Goal: Information Seeking & Learning: Learn about a topic

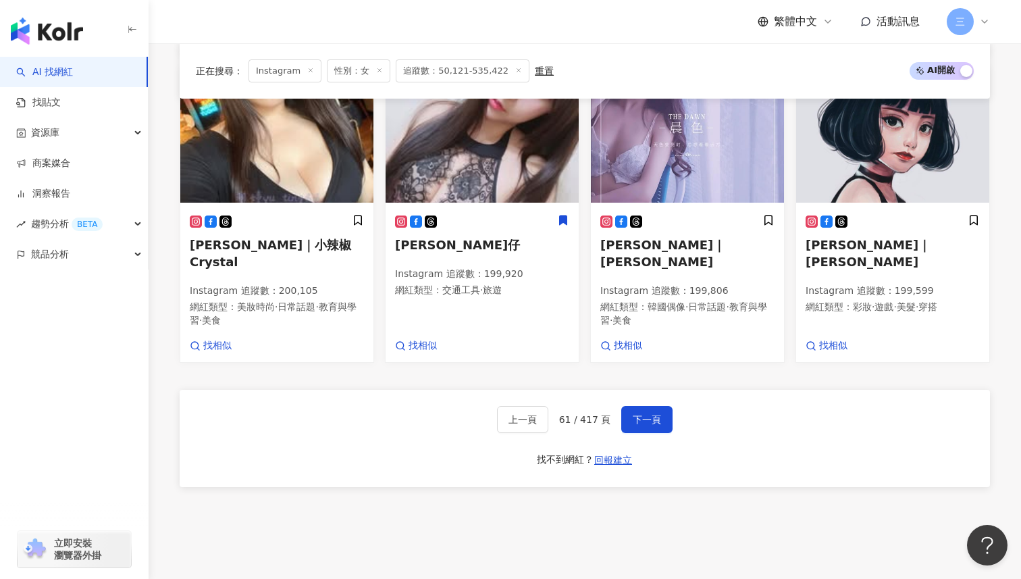
scroll to position [890, 0]
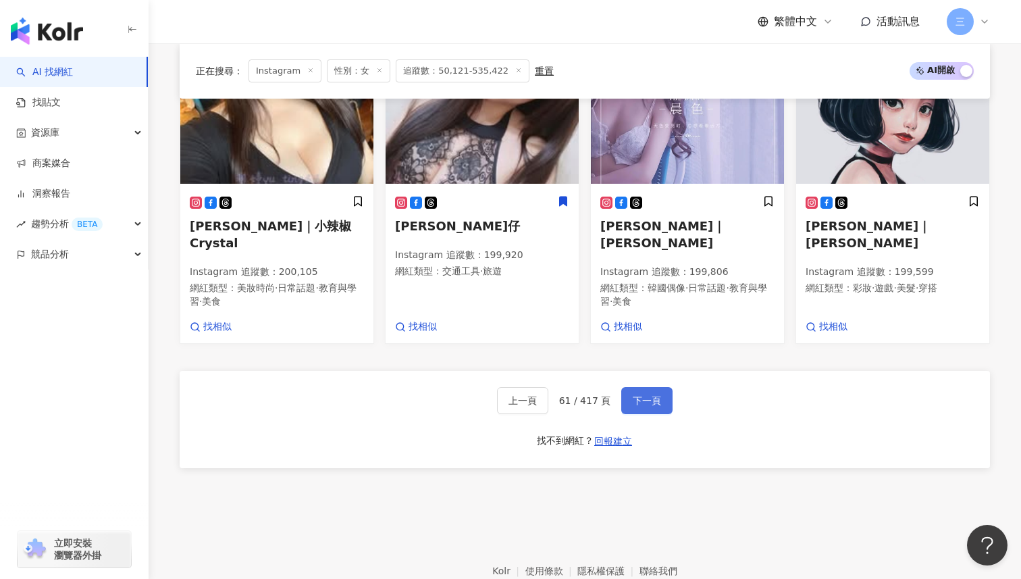
click at [649, 395] on span "下一頁" at bounding box center [647, 400] width 28 height 11
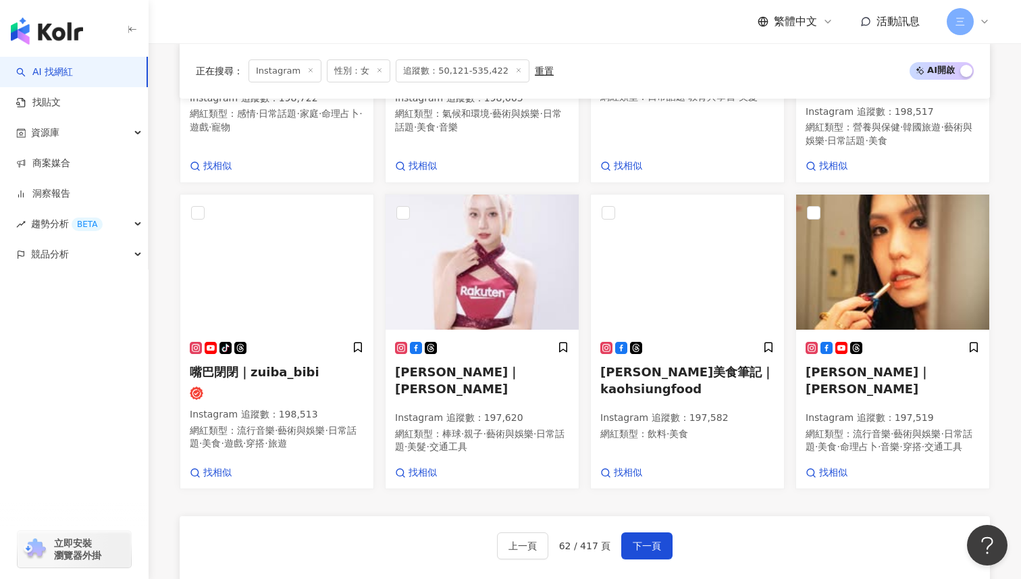
scroll to position [862, 0]
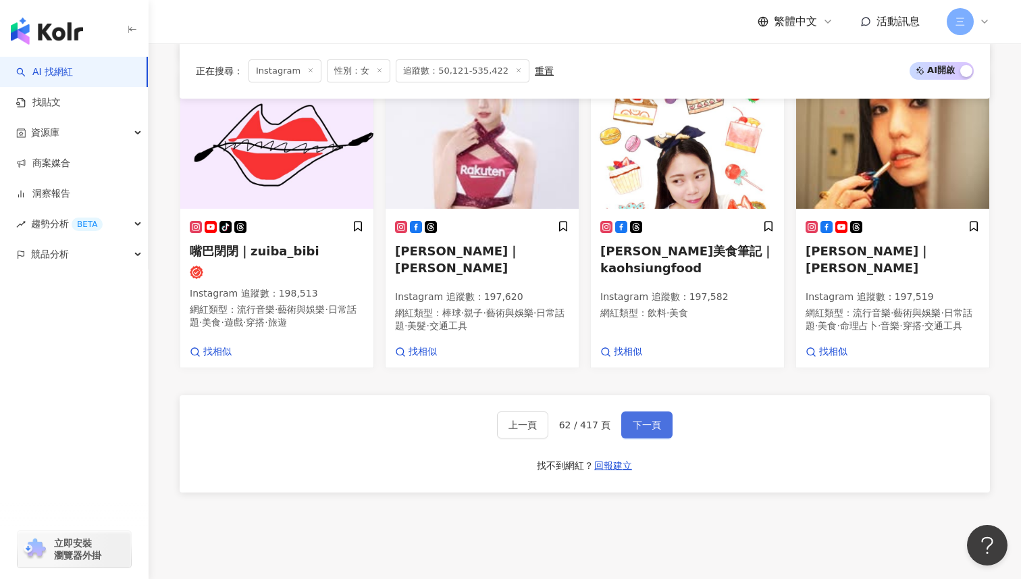
click at [643, 419] on span "下一頁" at bounding box center [647, 424] width 28 height 11
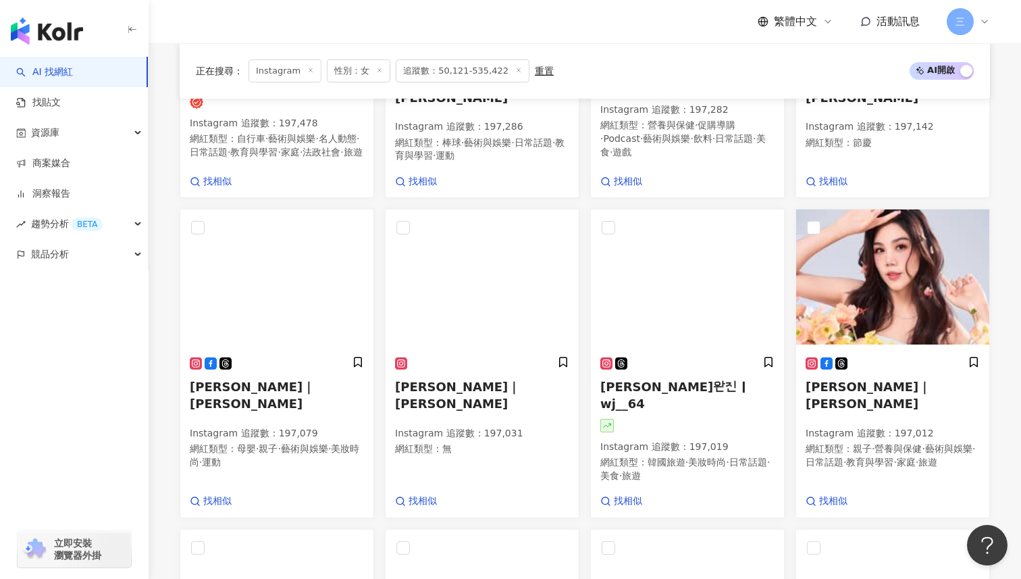
scroll to position [410, 0]
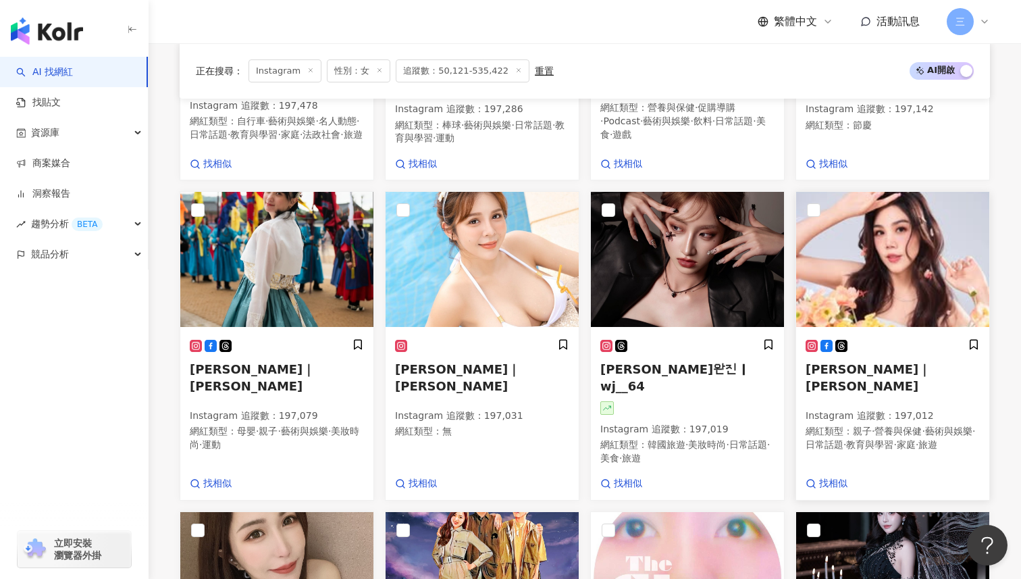
click at [884, 379] on span "[PERSON_NAME]｜[PERSON_NAME]" at bounding box center [867, 377] width 125 height 31
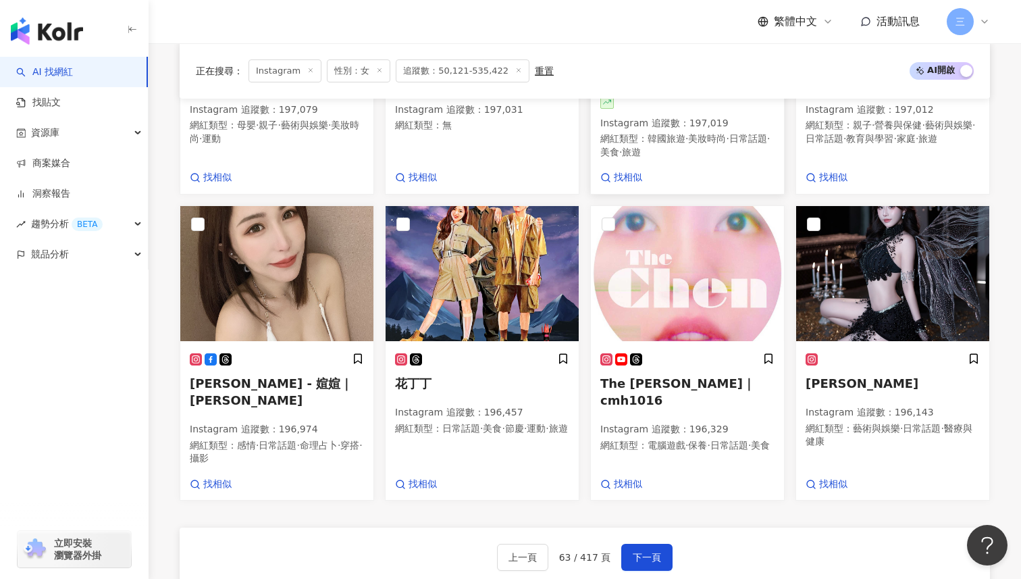
scroll to position [738, 0]
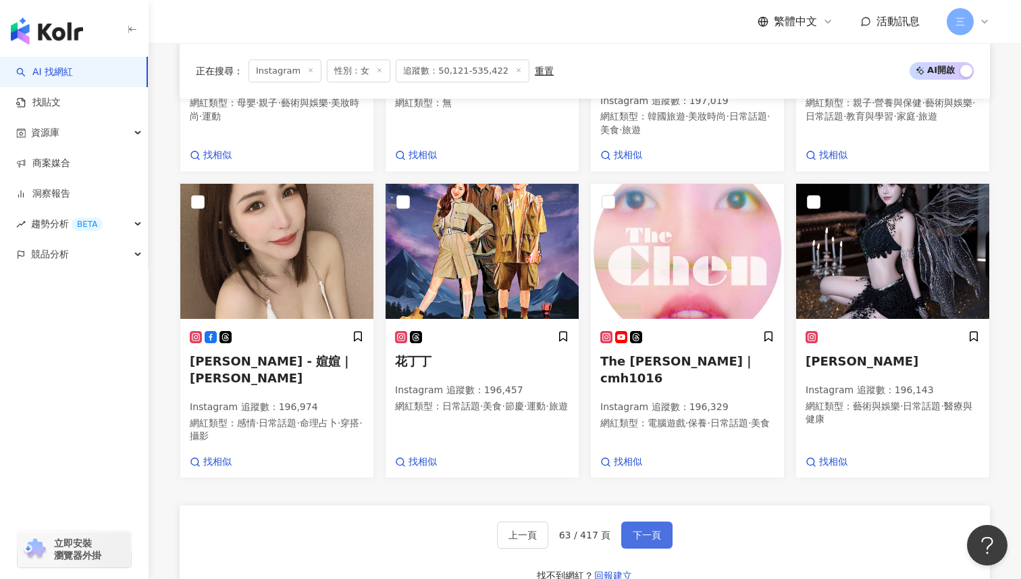
click at [655, 521] on button "下一頁" at bounding box center [646, 534] width 51 height 27
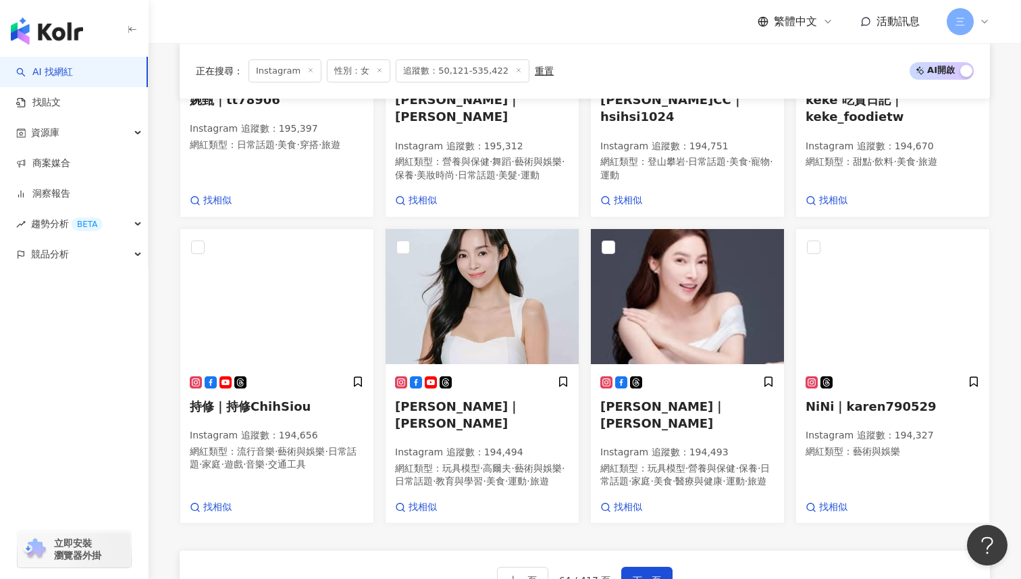
scroll to position [828, 0]
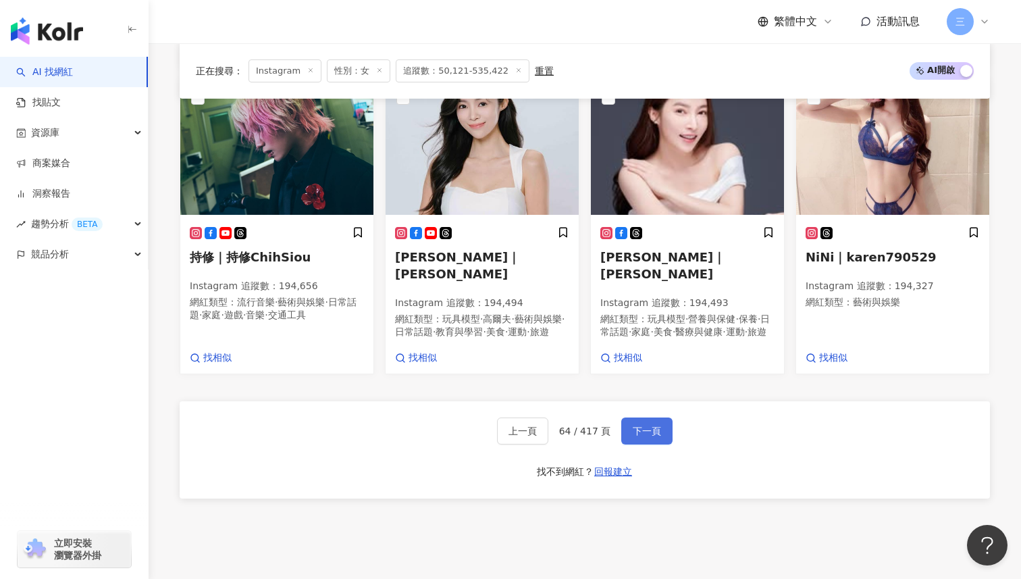
click at [659, 425] on span "下一頁" at bounding box center [647, 430] width 28 height 11
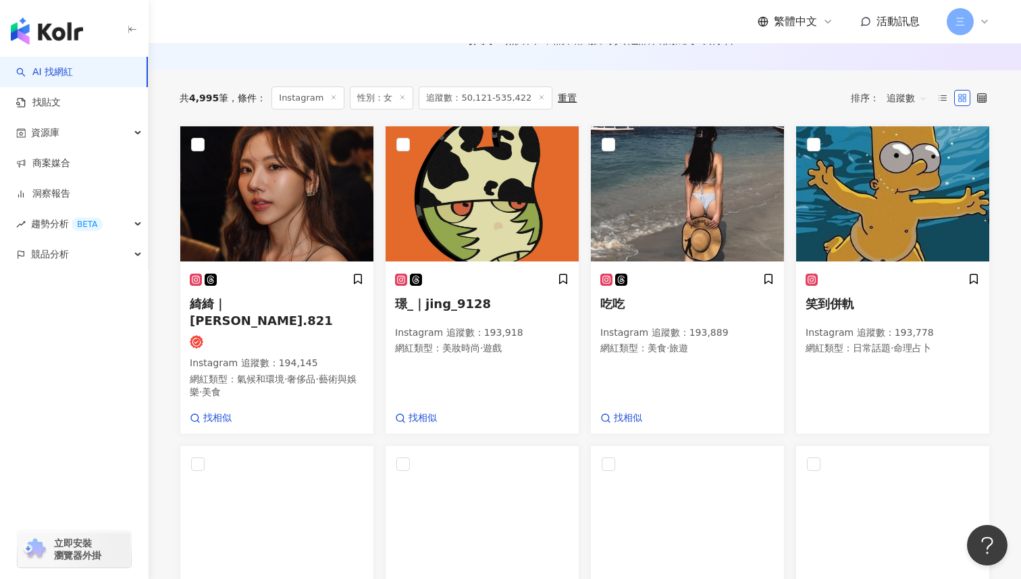
scroll to position [165, 0]
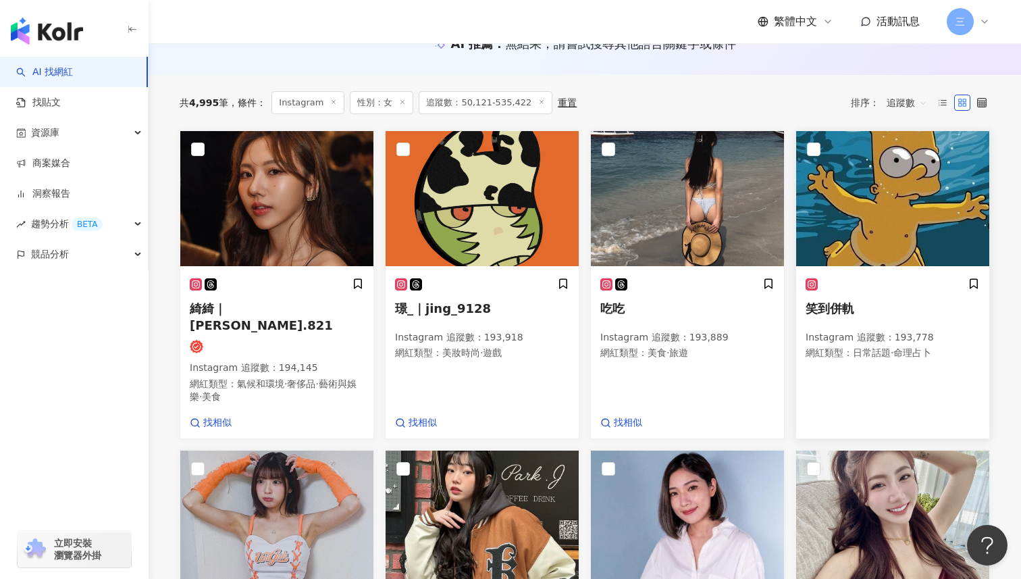
click at [855, 311] on h5 "笑到併軌" at bounding box center [892, 308] width 174 height 17
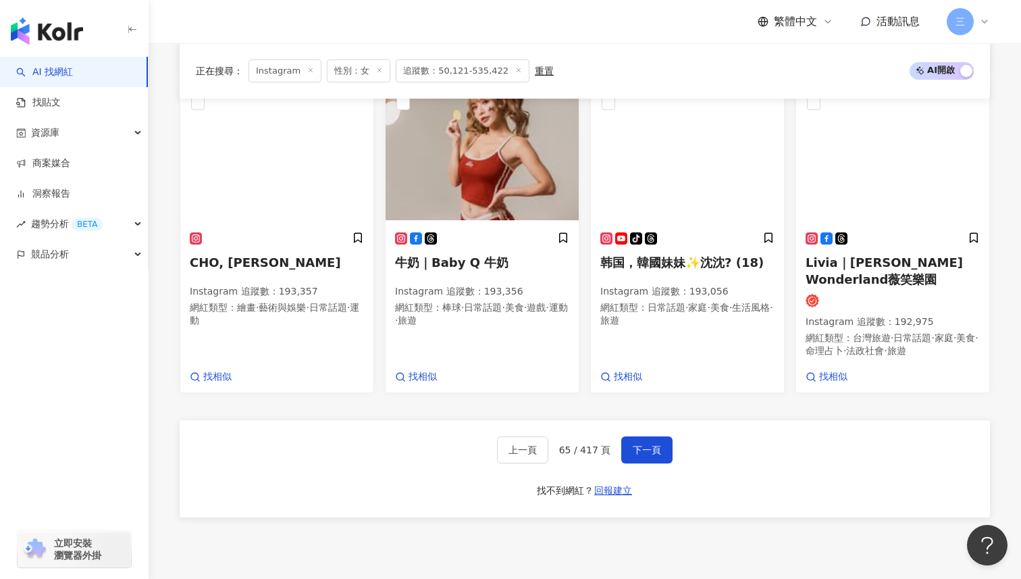
scroll to position [920, 0]
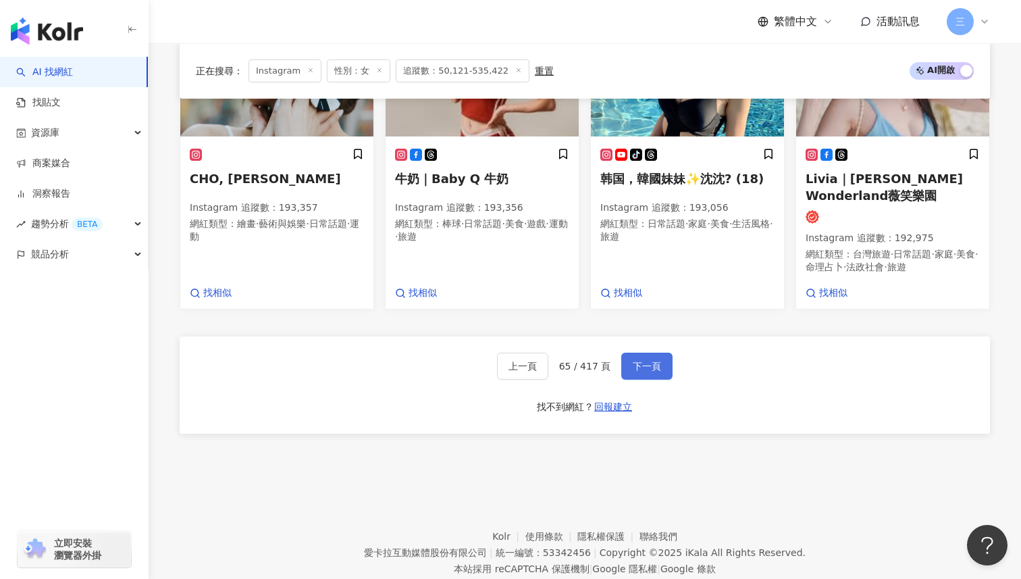
click at [650, 354] on button "下一頁" at bounding box center [646, 365] width 51 height 27
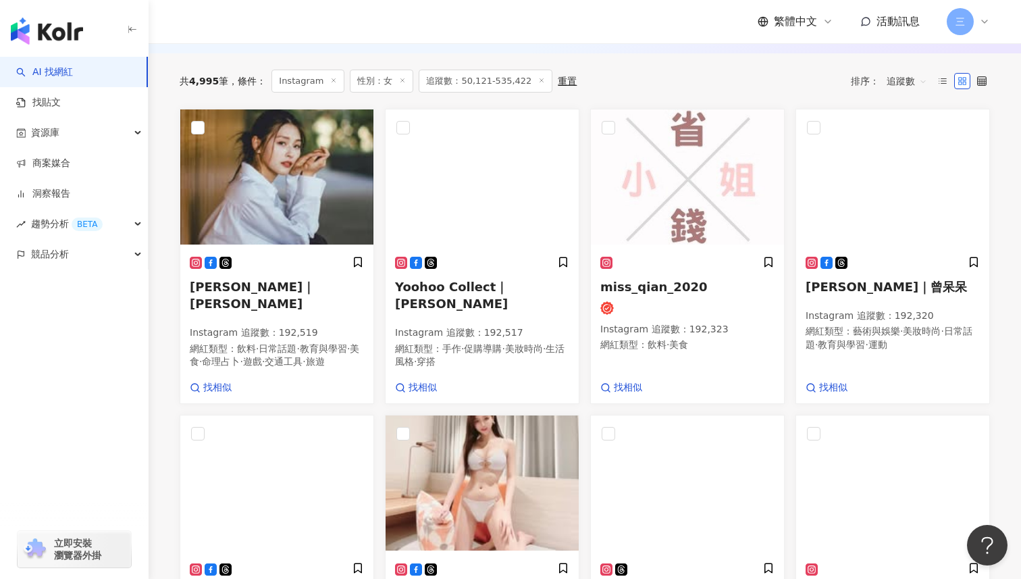
scroll to position [159, 0]
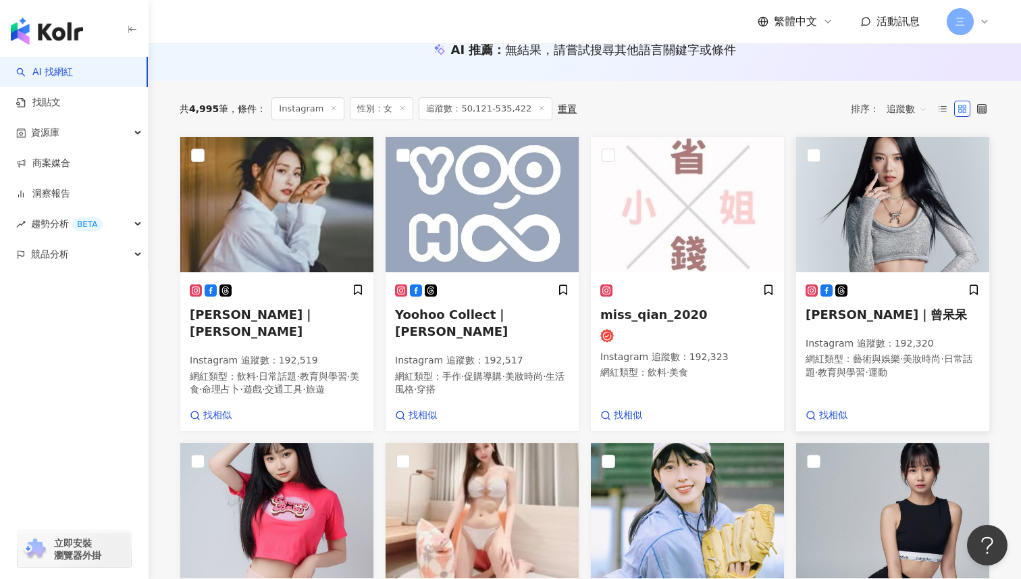
click at [859, 313] on span "[PERSON_NAME]｜曾呆呆" at bounding box center [885, 314] width 161 height 14
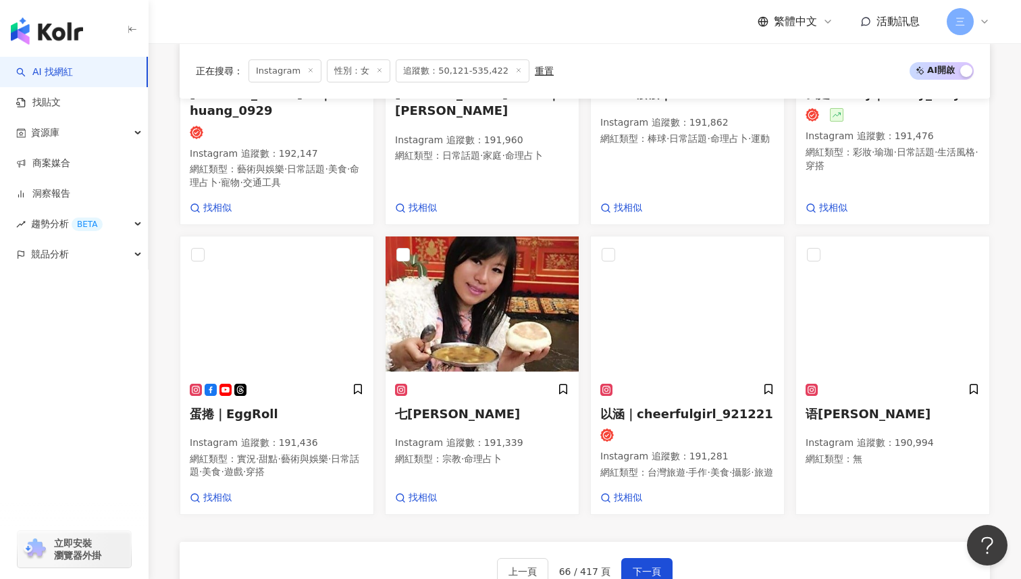
scroll to position [734, 0]
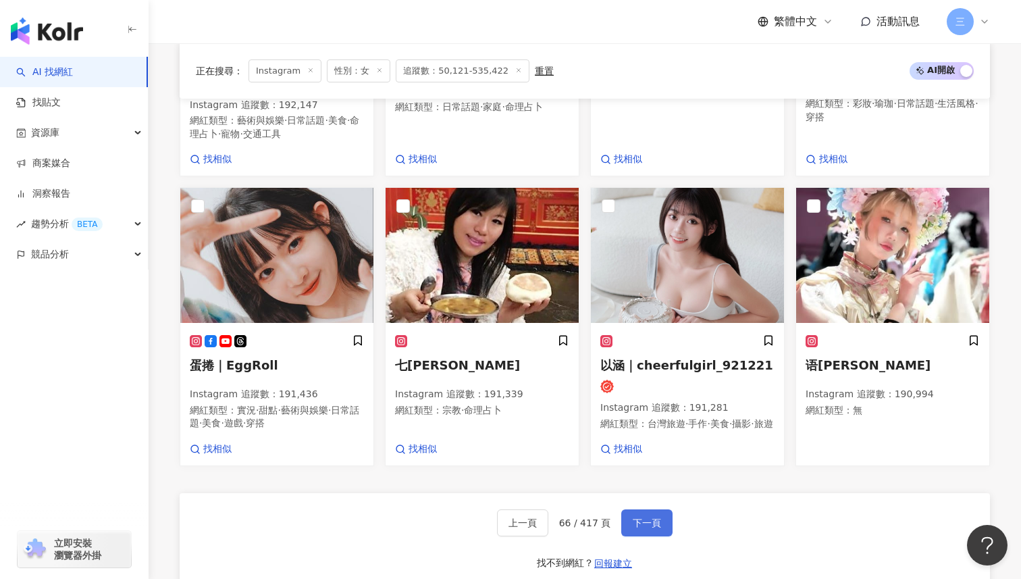
click at [643, 517] on span "下一頁" at bounding box center [647, 522] width 28 height 11
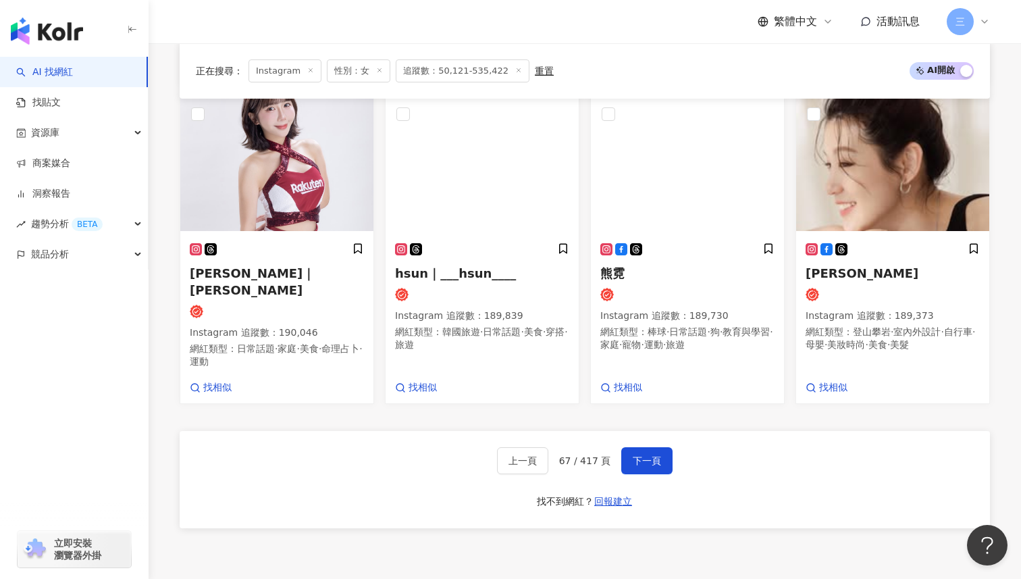
scroll to position [845, 0]
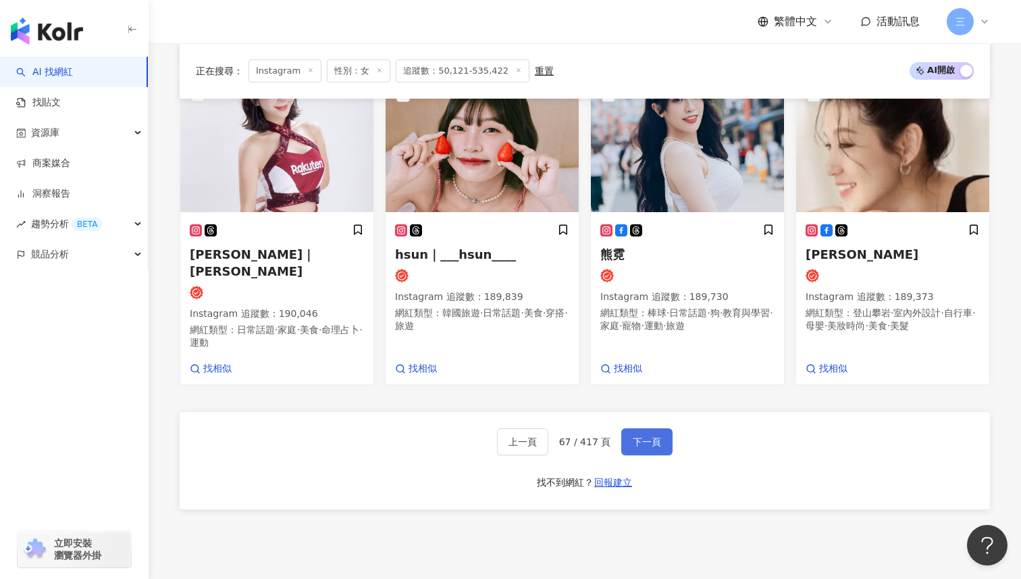
click at [635, 436] on span "下一頁" at bounding box center [647, 441] width 28 height 11
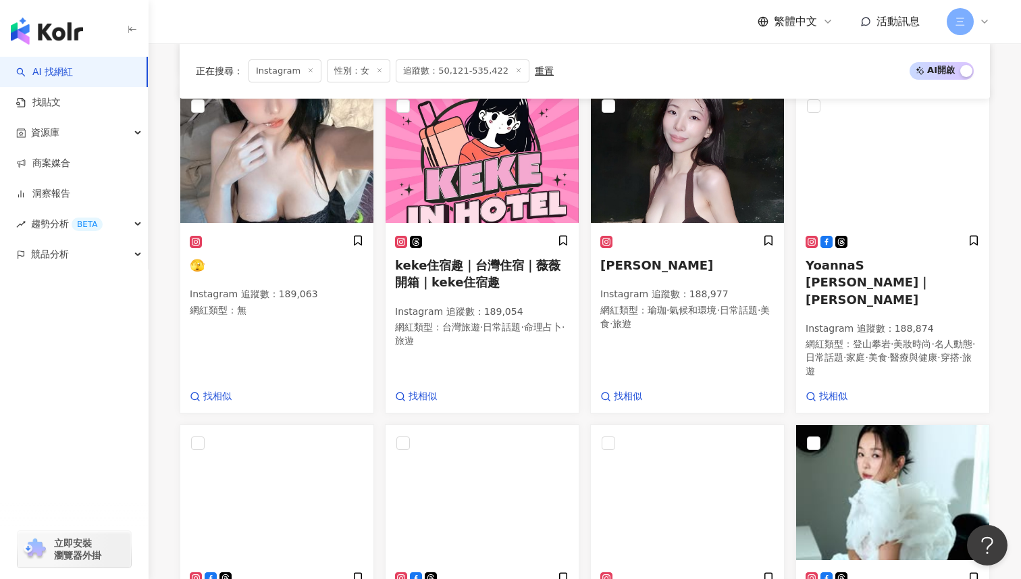
scroll to position [902, 0]
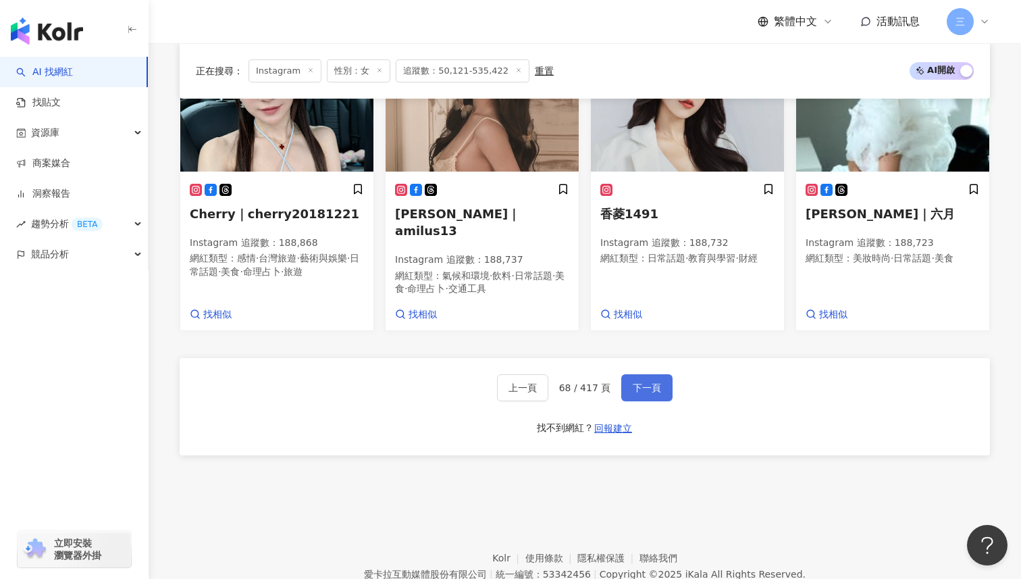
click at [654, 382] on span "下一頁" at bounding box center [647, 387] width 28 height 11
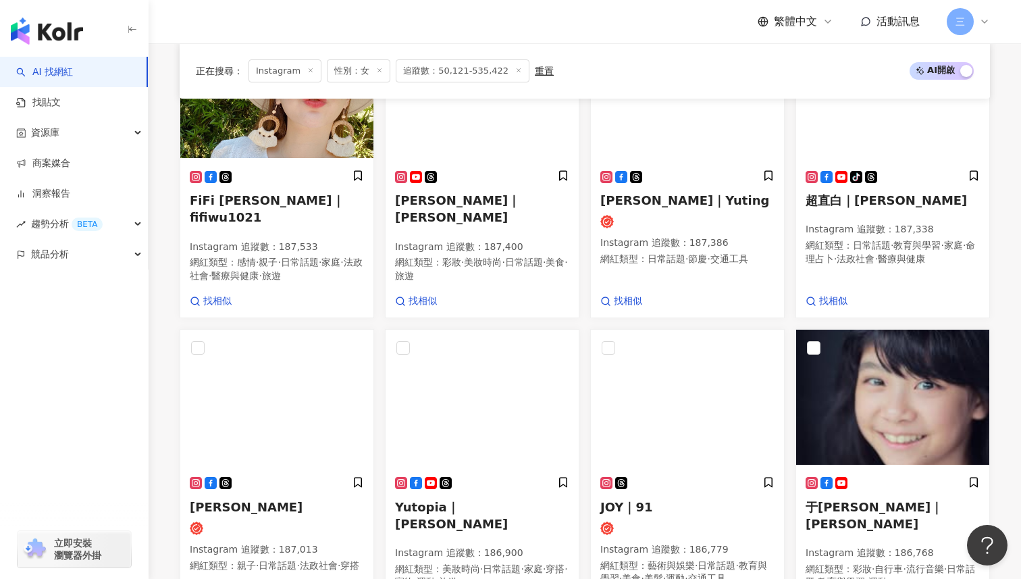
scroll to position [673, 0]
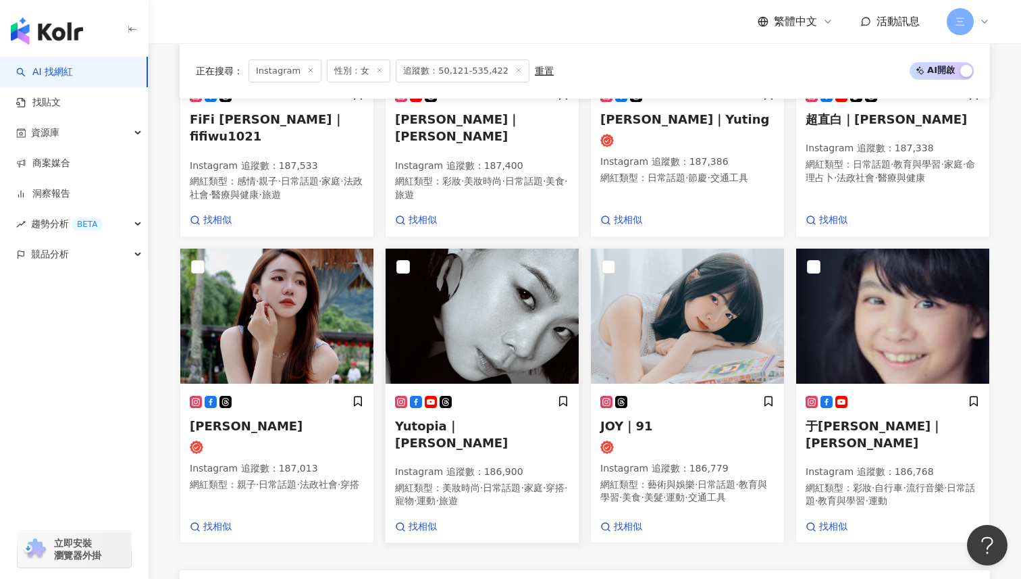
click at [430, 419] on span "Yutopia｜[PERSON_NAME]" at bounding box center [451, 434] width 113 height 31
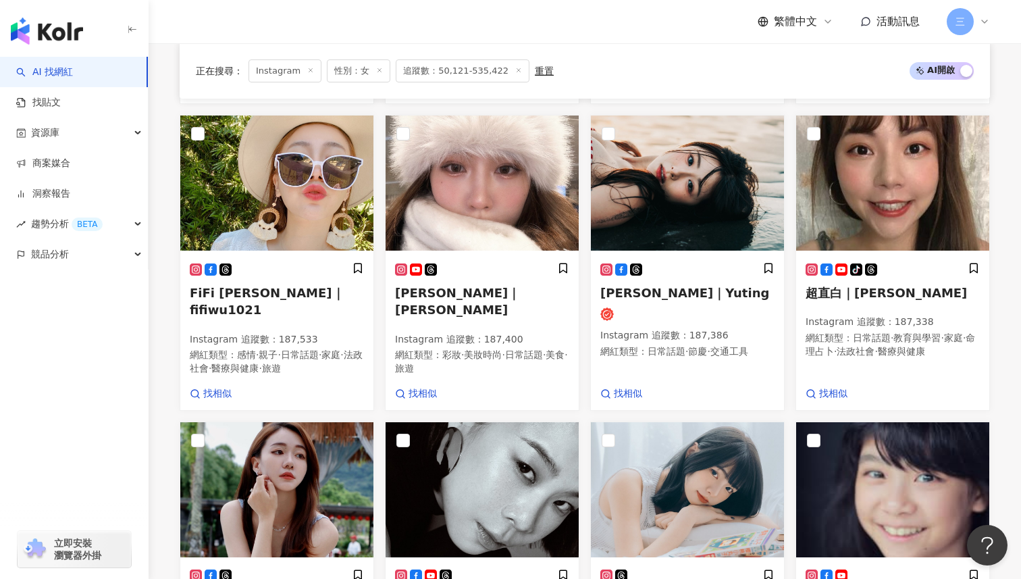
scroll to position [494, 0]
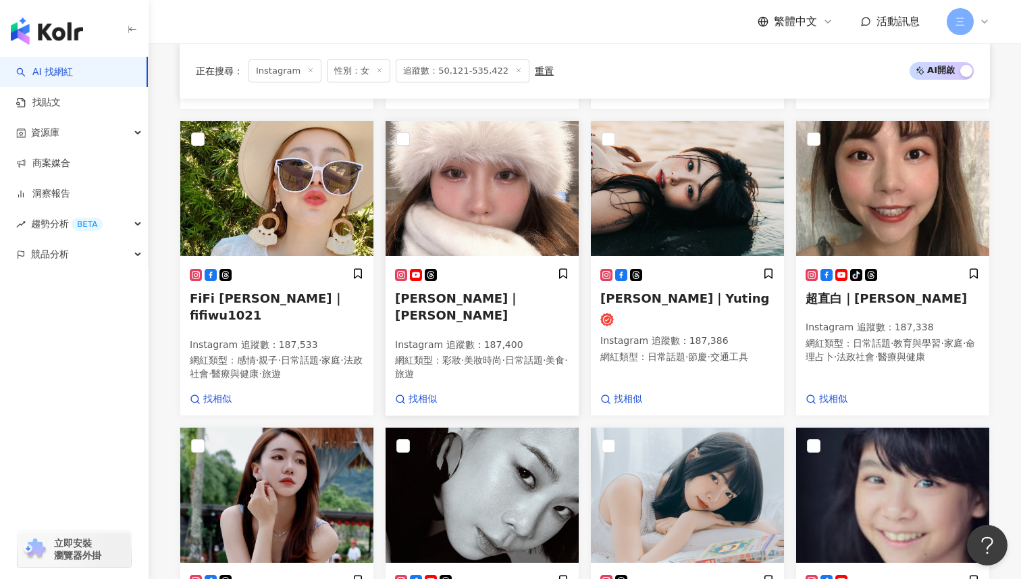
click at [430, 291] on span "[PERSON_NAME]｜[PERSON_NAME]" at bounding box center [457, 306] width 125 height 31
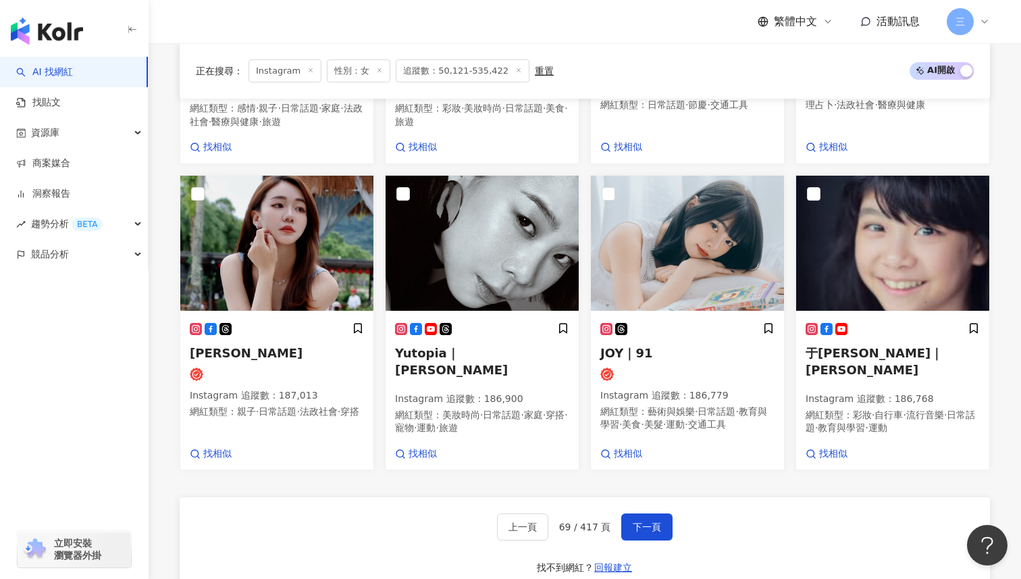
scroll to position [738, 0]
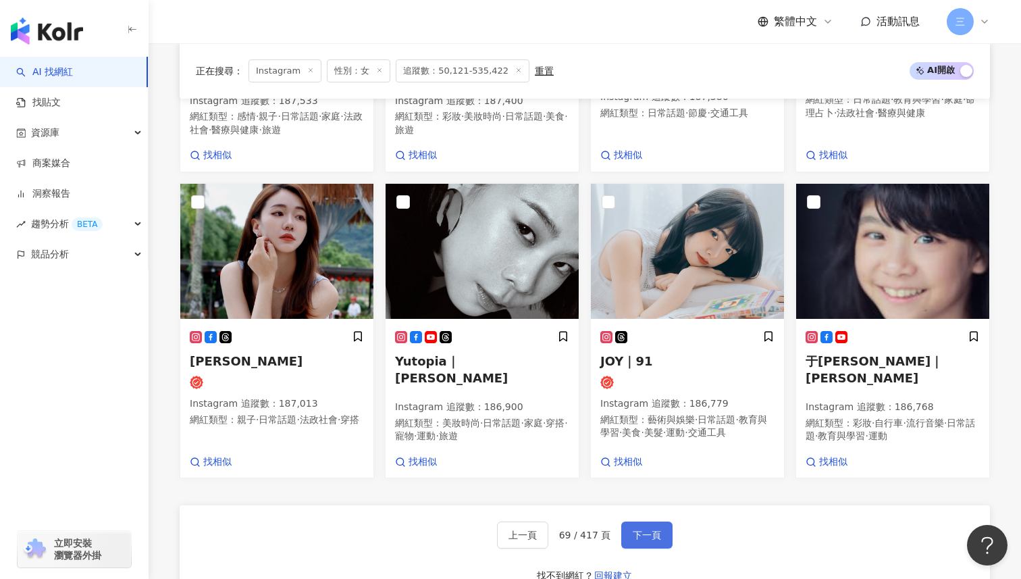
click at [639, 529] on span "下一頁" at bounding box center [647, 534] width 28 height 11
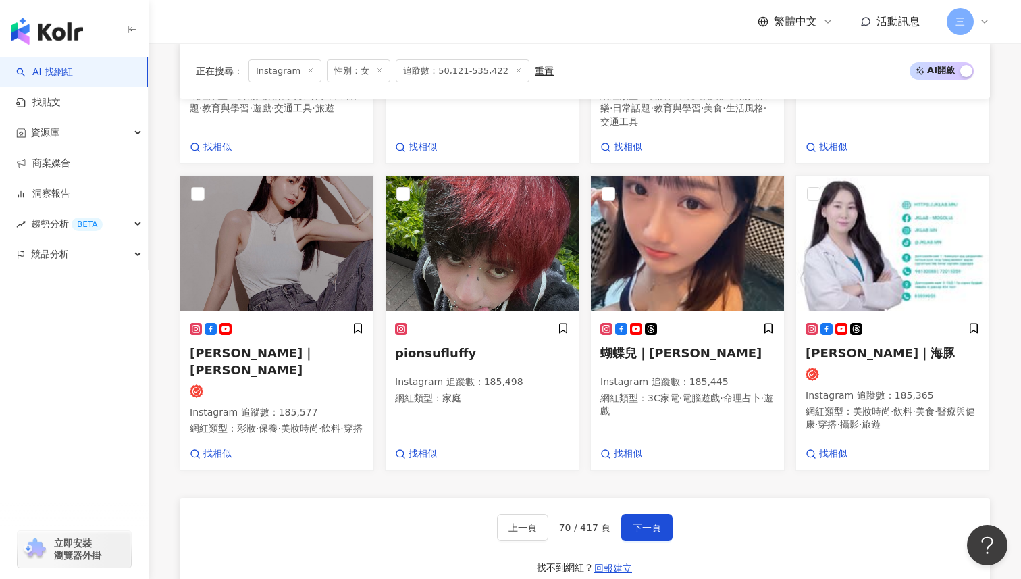
scroll to position [791, 0]
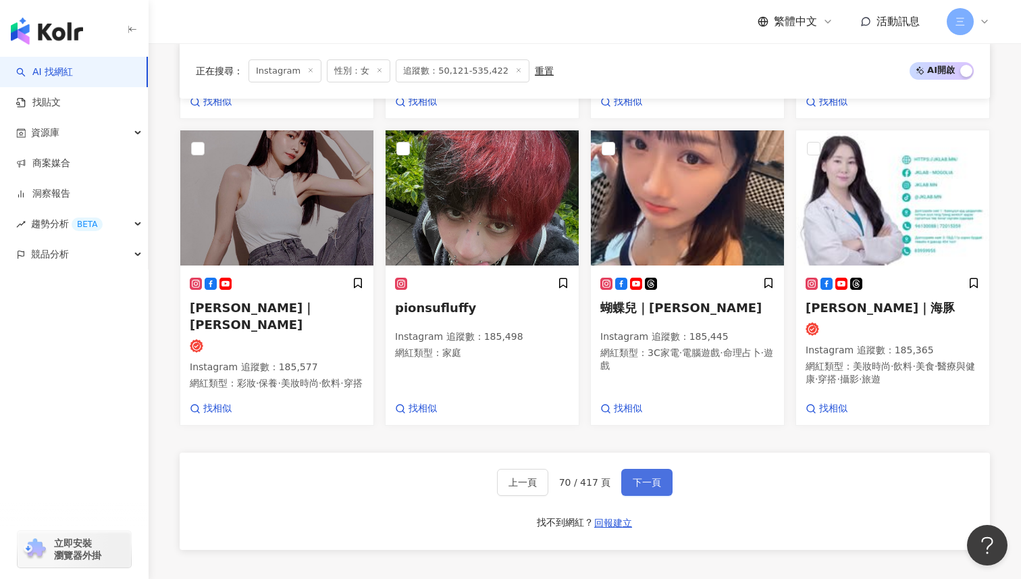
click at [642, 477] on span "下一頁" at bounding box center [647, 482] width 28 height 11
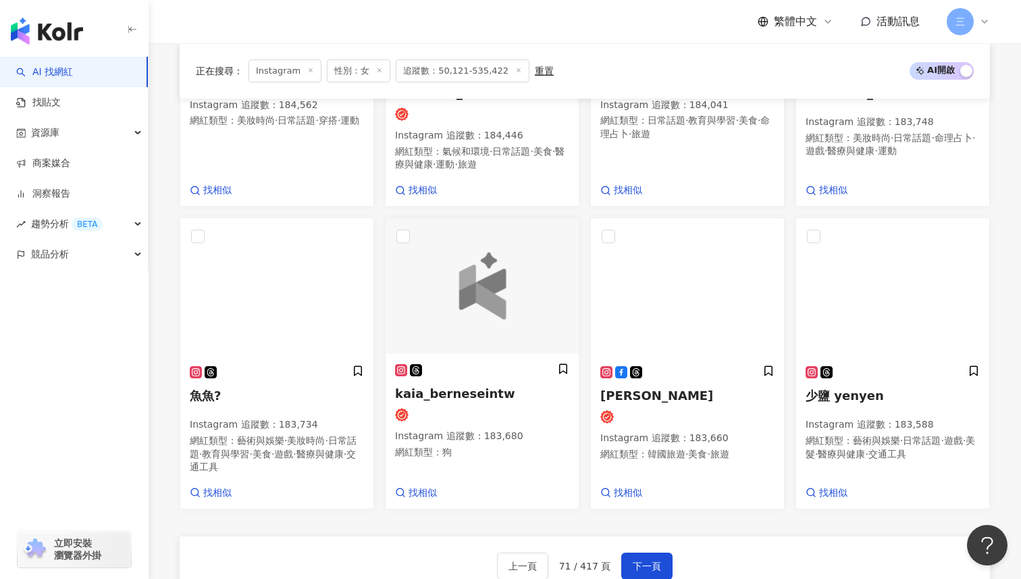
scroll to position [749, 0]
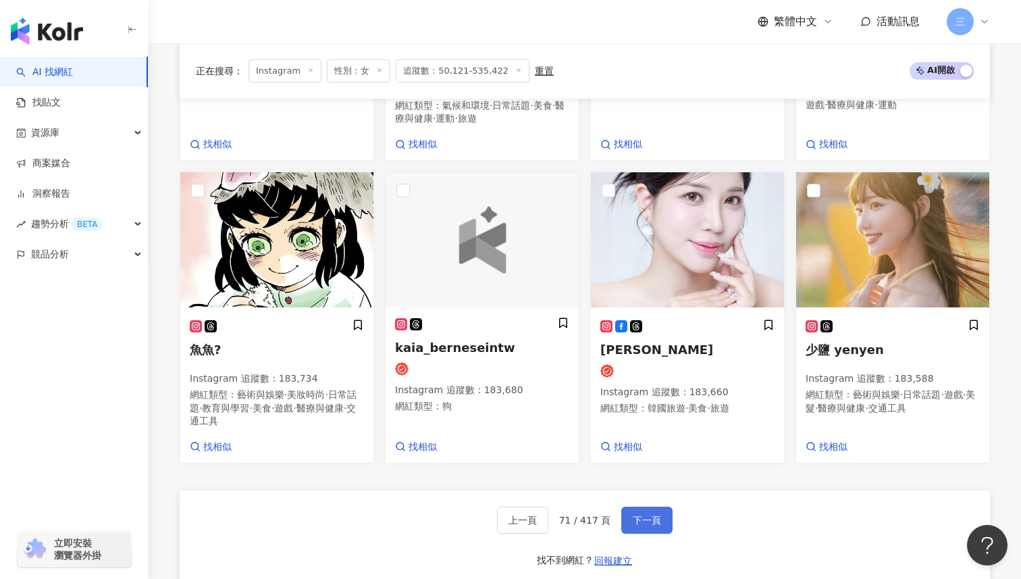
click at [644, 514] on span "下一頁" at bounding box center [647, 519] width 28 height 11
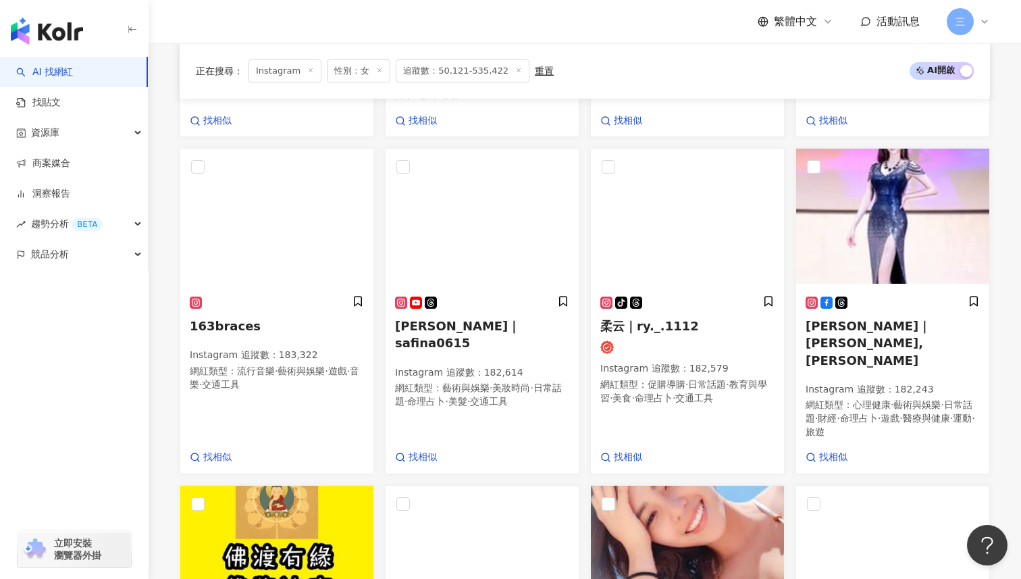
scroll to position [456, 0]
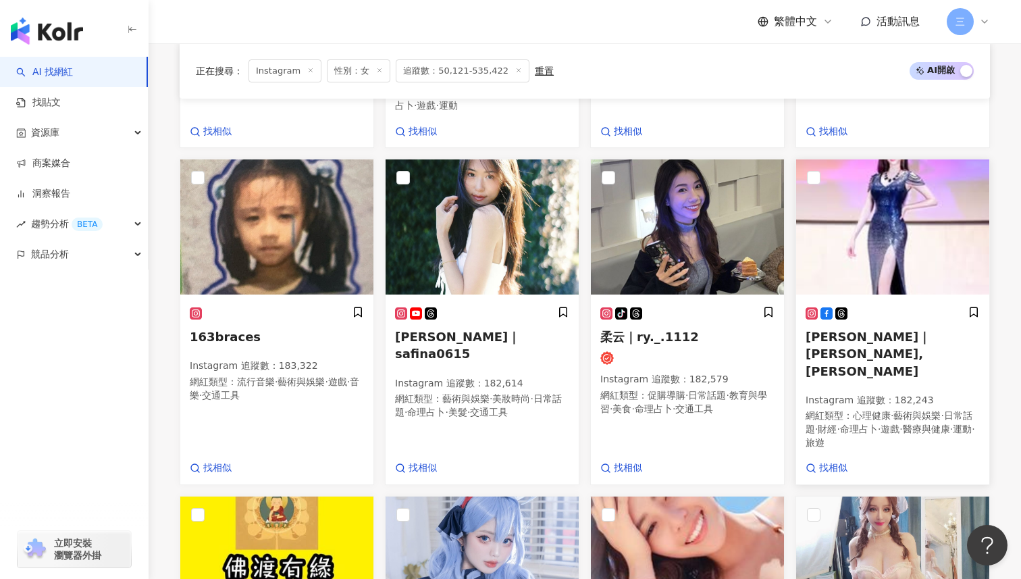
click at [838, 329] on span "[PERSON_NAME]｜[PERSON_NAME], [PERSON_NAME]" at bounding box center [867, 353] width 125 height 48
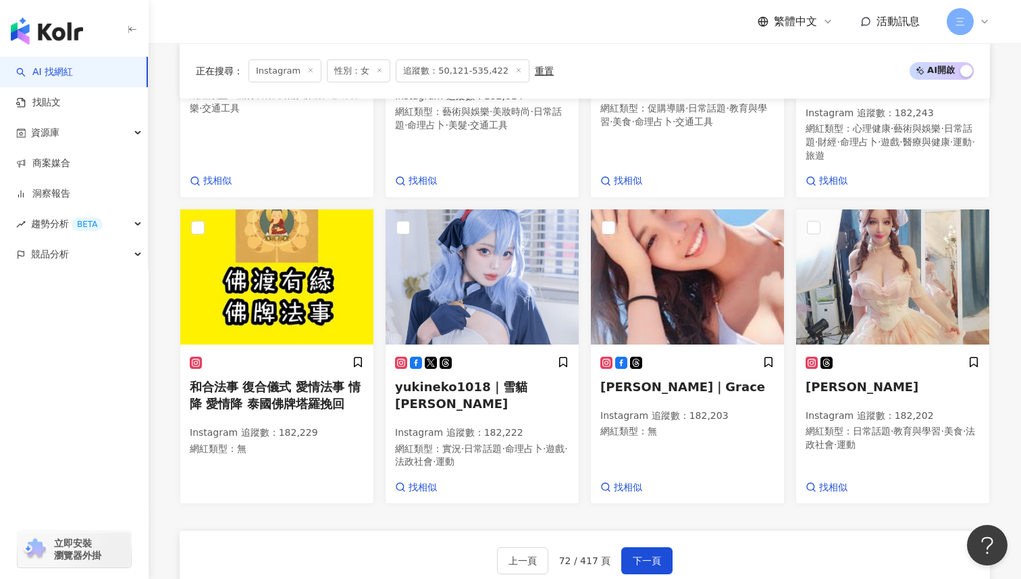
scroll to position [796, 0]
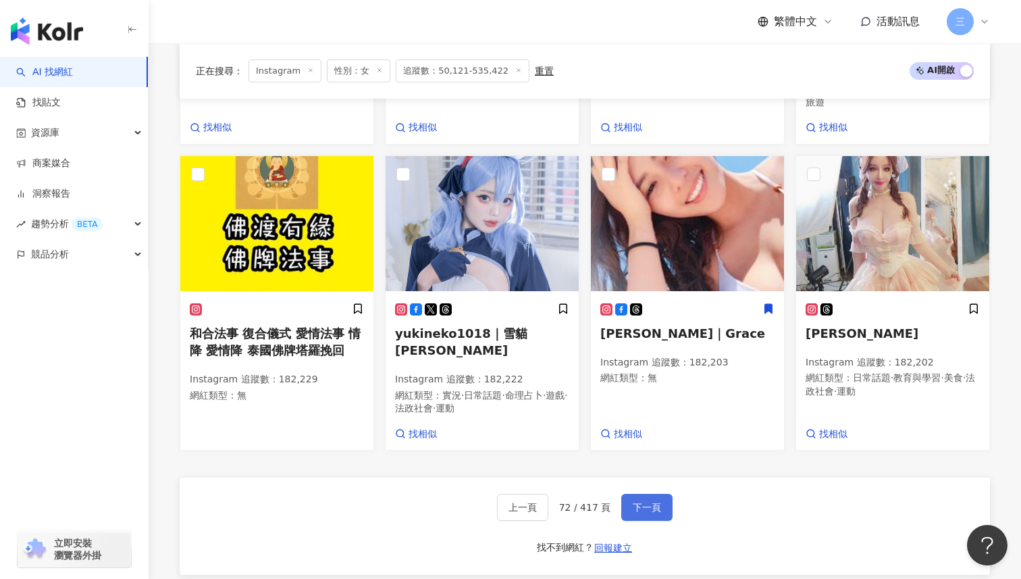
click at [650, 502] on span "下一頁" at bounding box center [647, 507] width 28 height 11
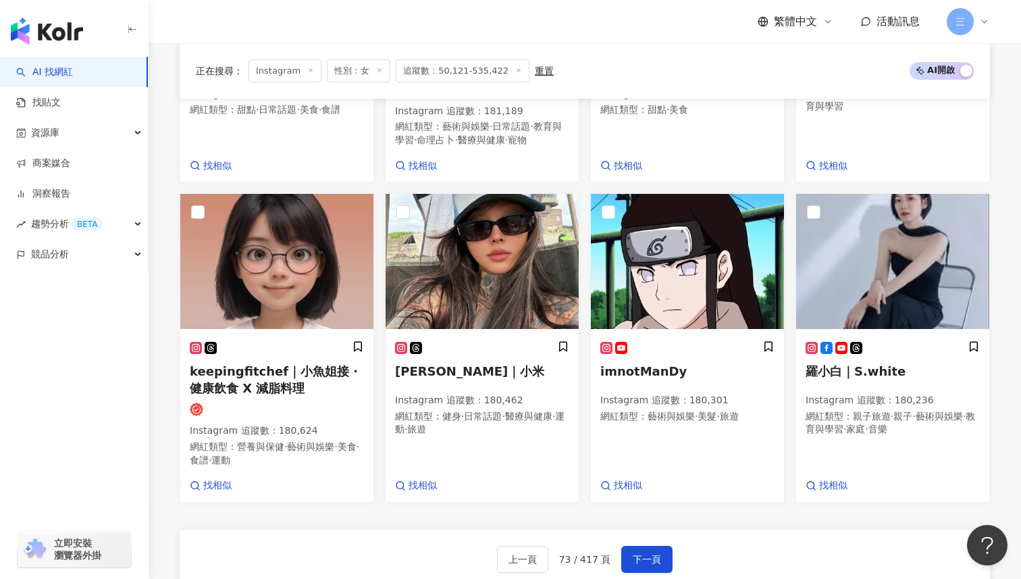
scroll to position [747, 0]
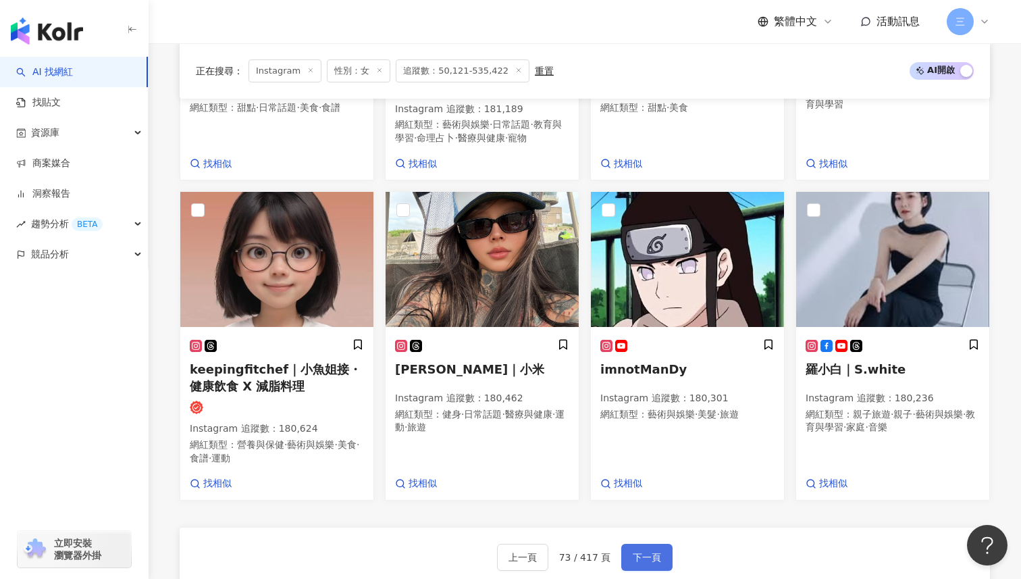
click at [638, 552] on span "下一頁" at bounding box center [647, 557] width 28 height 11
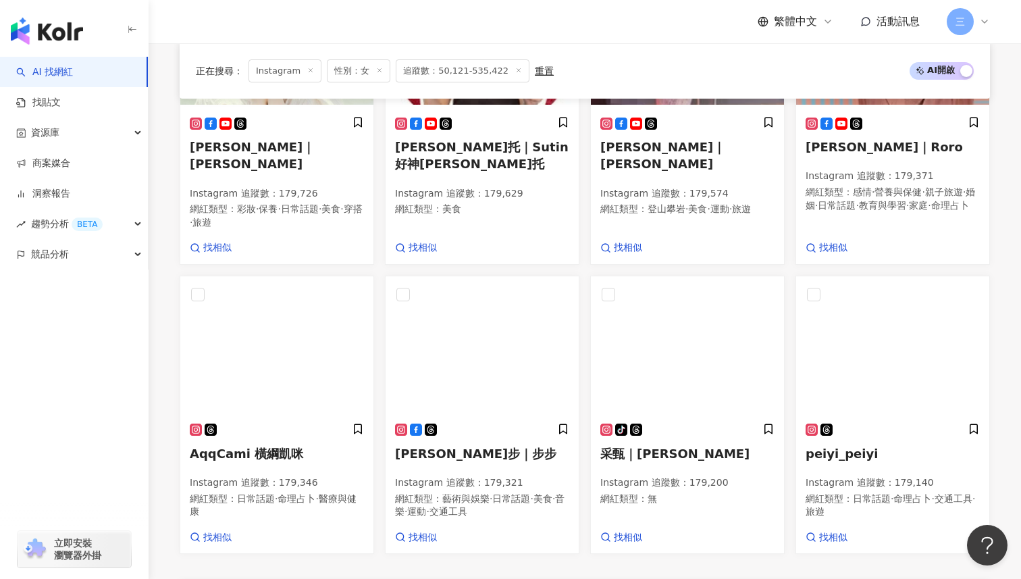
scroll to position [712, 0]
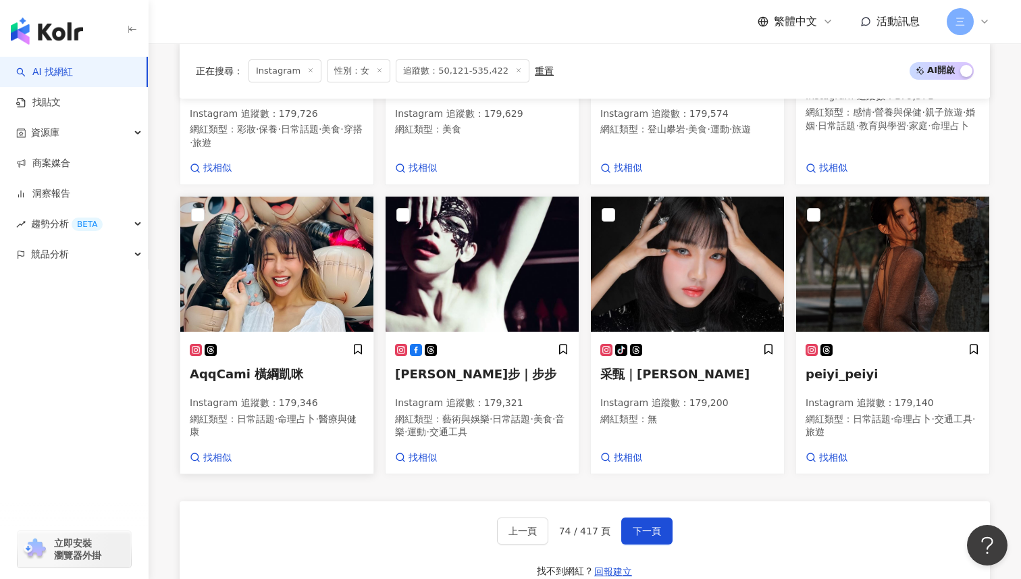
click at [268, 367] on span "AqqCami 橫綱凱咪" at bounding box center [246, 374] width 113 height 14
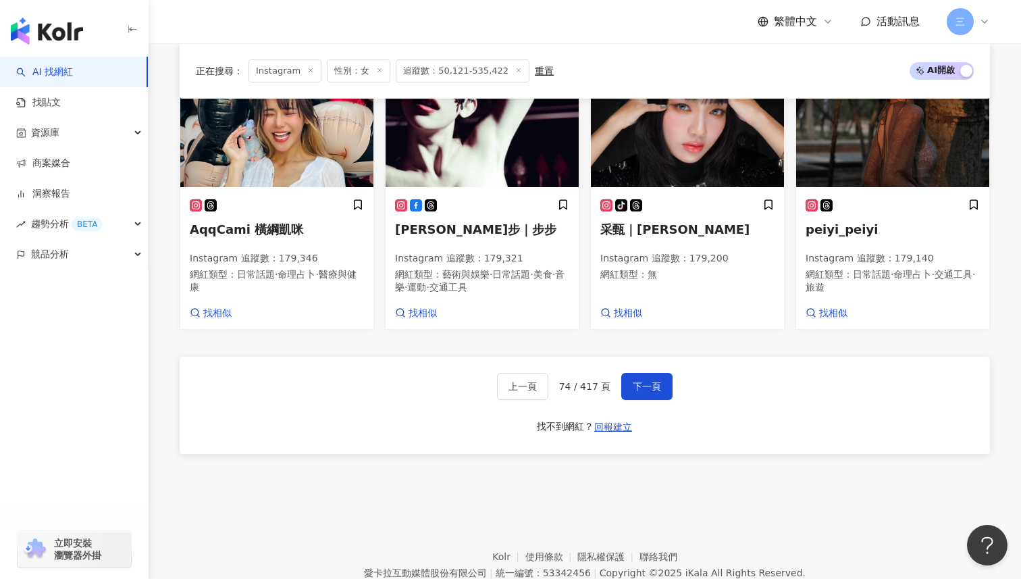
scroll to position [906, 0]
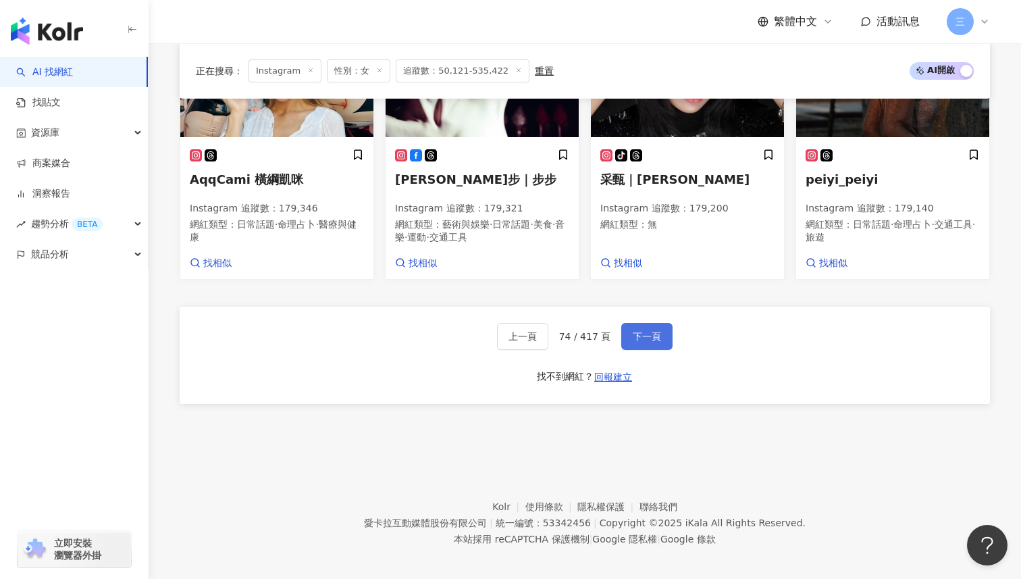
click at [656, 331] on span "下一頁" at bounding box center [647, 336] width 28 height 11
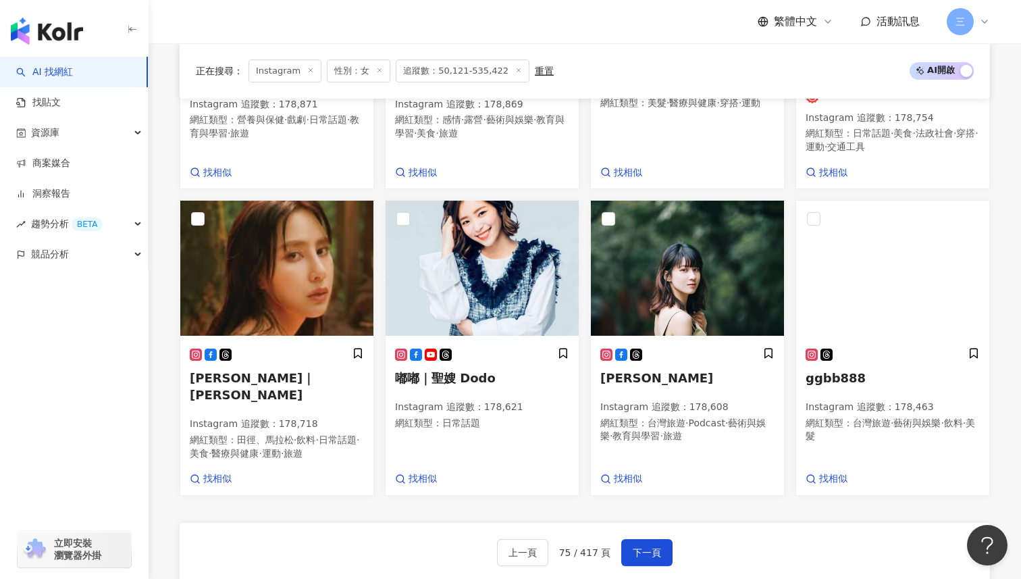
scroll to position [739, 0]
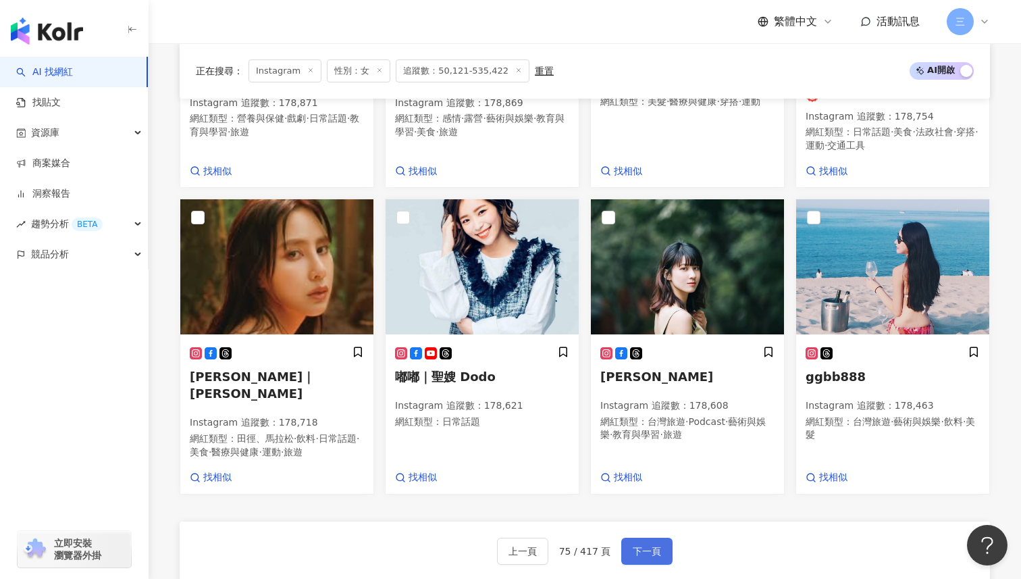
click at [643, 537] on button "下一頁" at bounding box center [646, 550] width 51 height 27
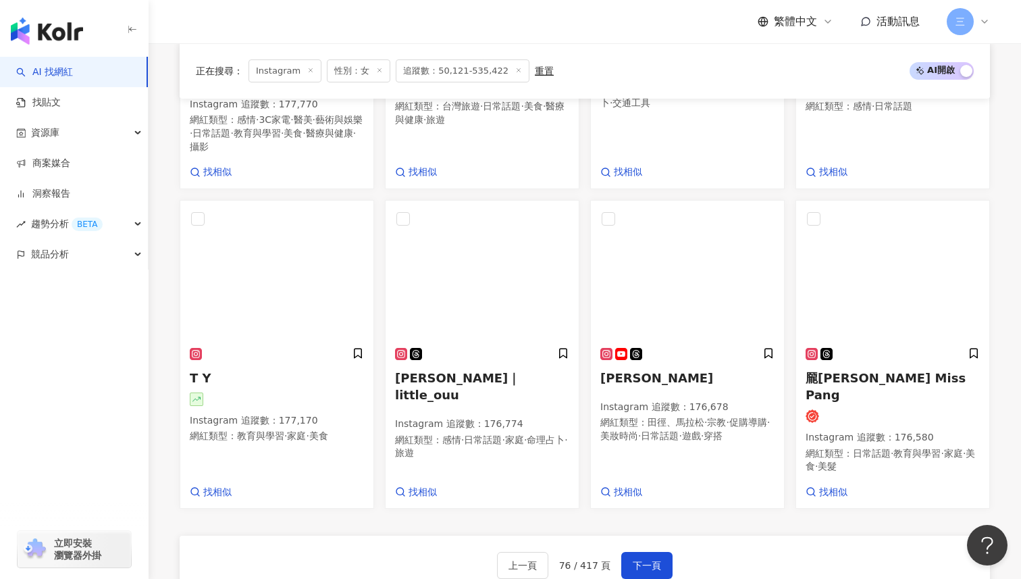
scroll to position [748, 0]
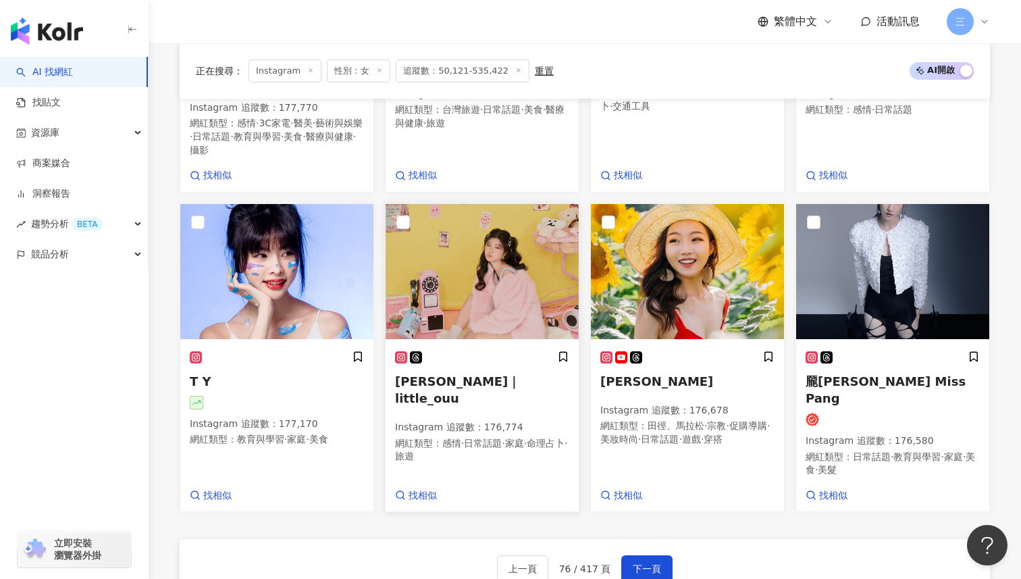
click at [479, 374] on span "[PERSON_NAME]｜little_ouu" at bounding box center [457, 389] width 125 height 31
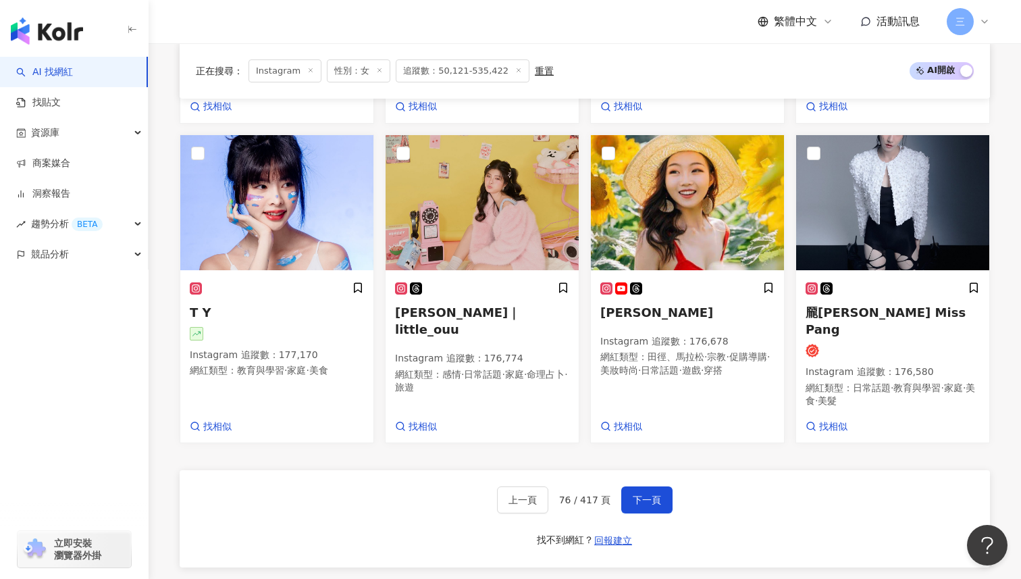
scroll to position [918, 0]
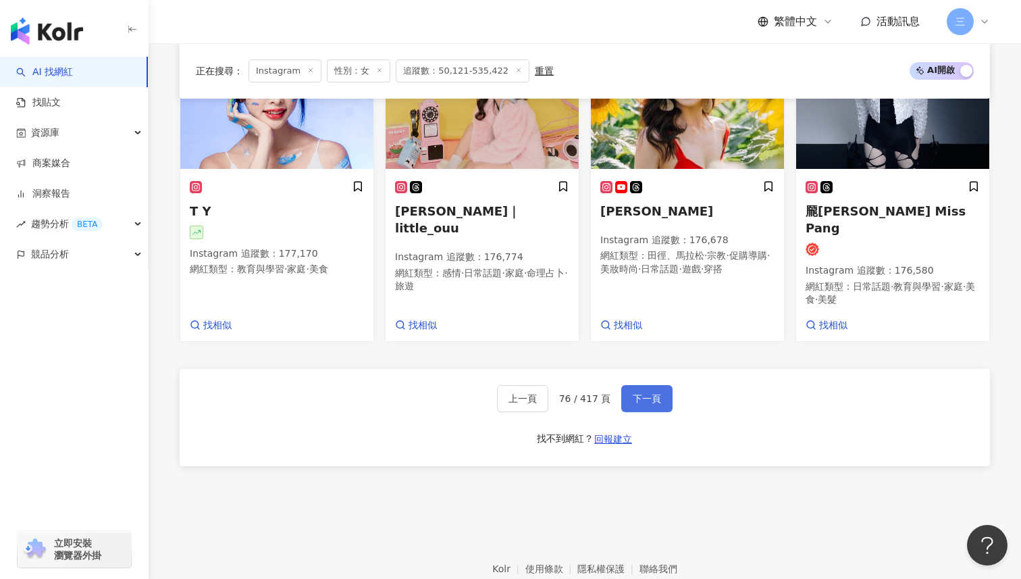
click at [640, 385] on button "下一頁" at bounding box center [646, 398] width 51 height 27
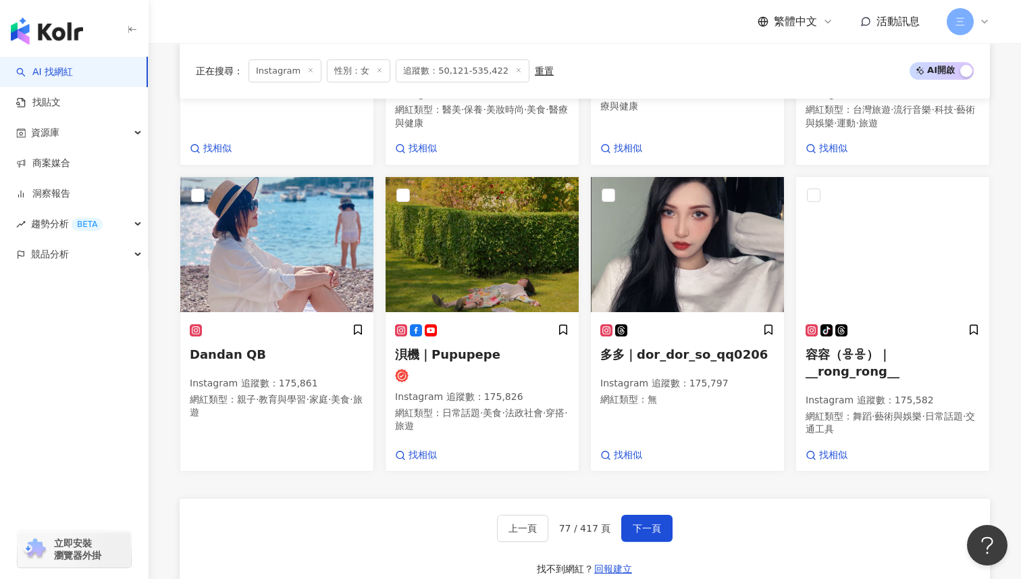
scroll to position [827, 0]
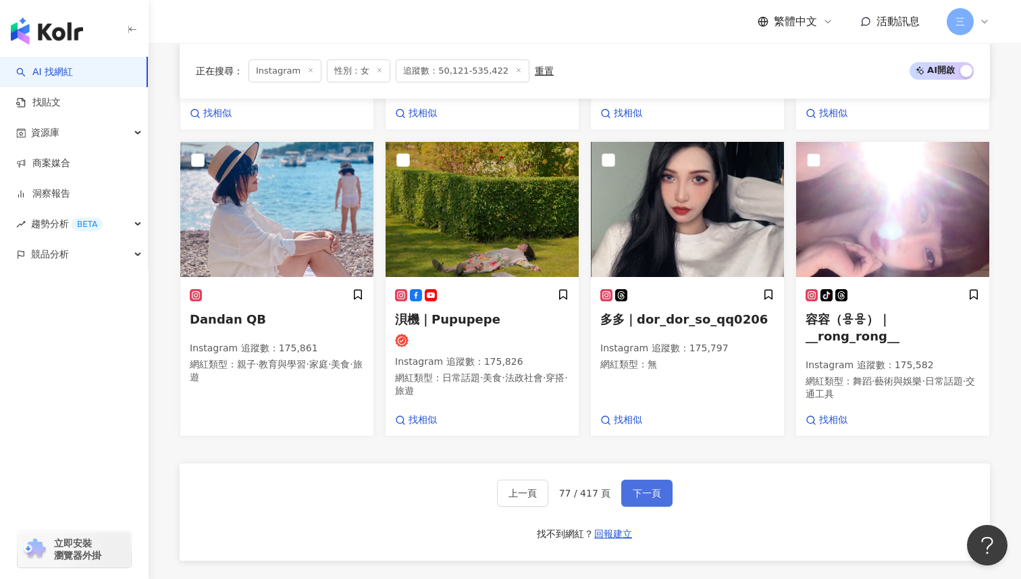
click at [635, 487] on span "下一頁" at bounding box center [647, 492] width 28 height 11
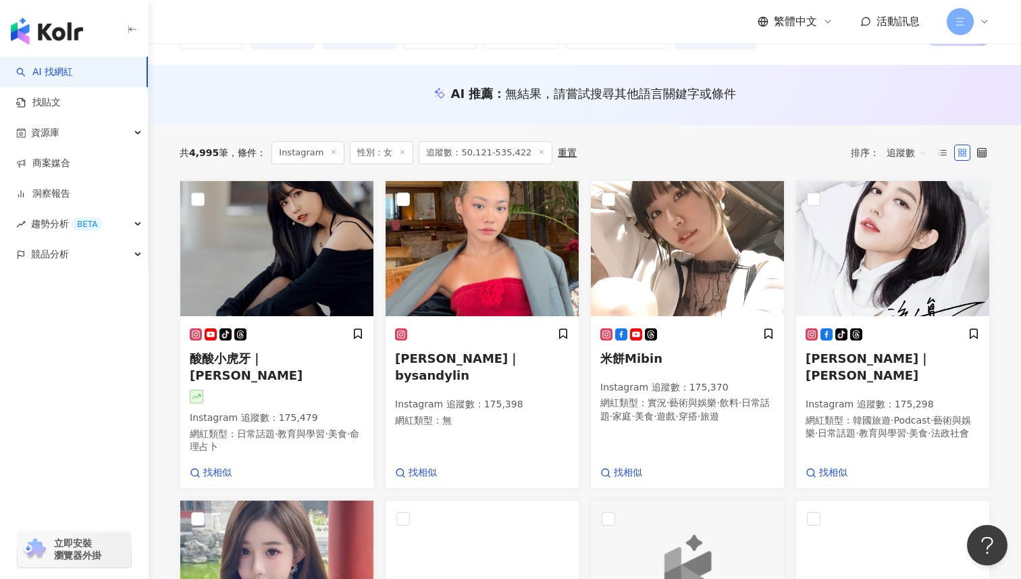
scroll to position [122, 0]
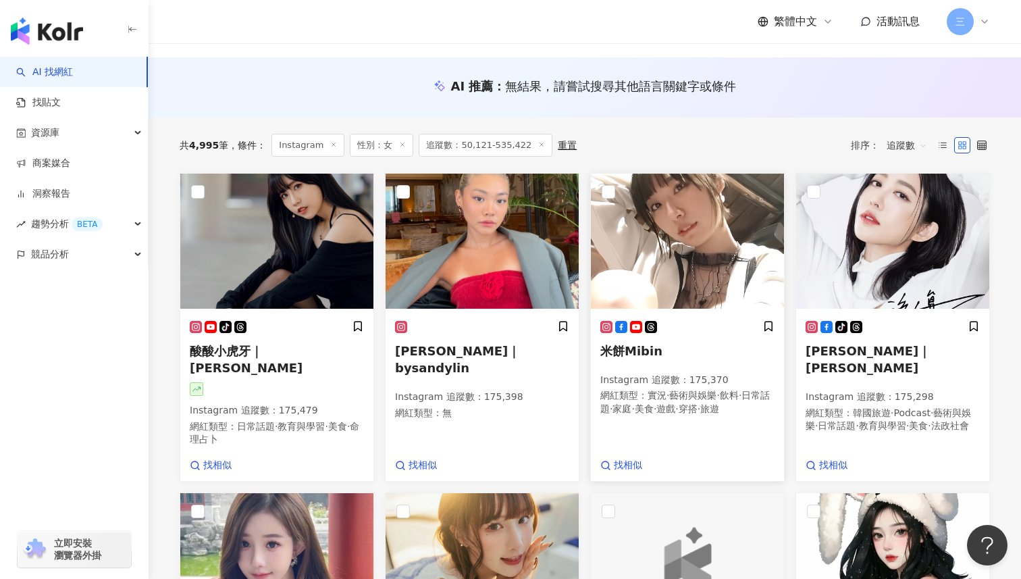
click at [645, 353] on span "米餅Mibin" at bounding box center [631, 351] width 62 height 14
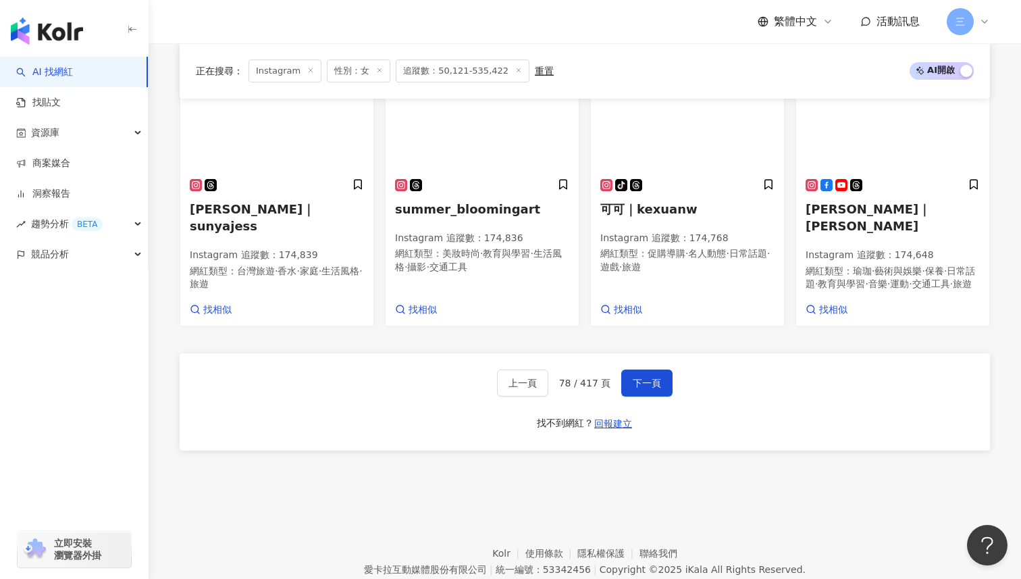
scroll to position [909, 0]
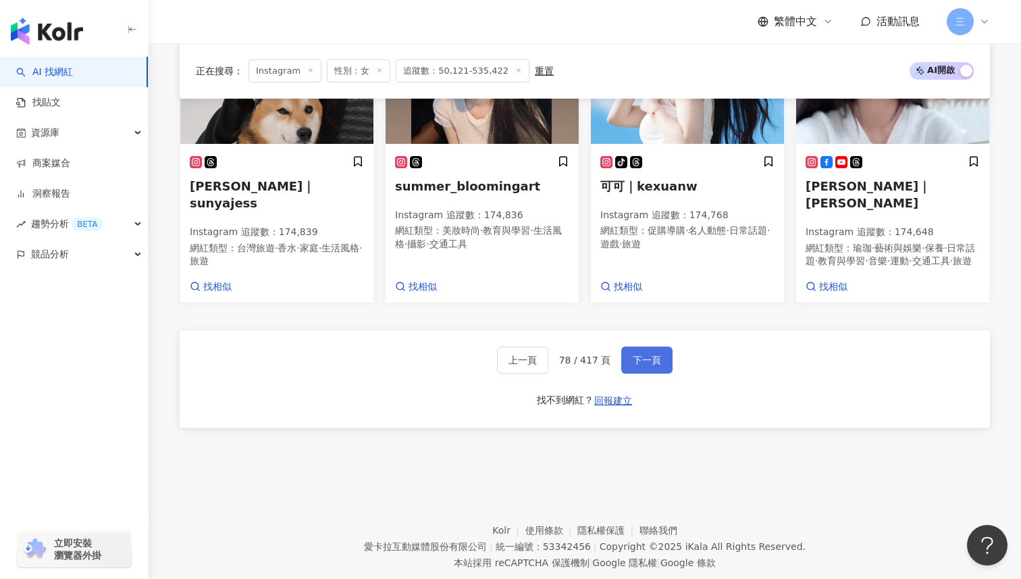
click at [643, 354] on span "下一頁" at bounding box center [647, 359] width 28 height 11
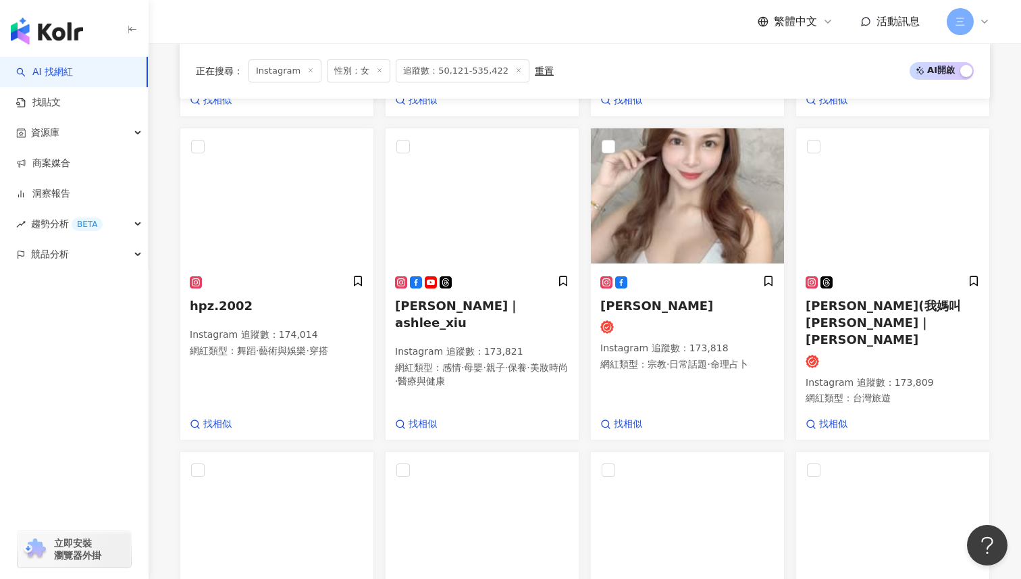
scroll to position [459, 0]
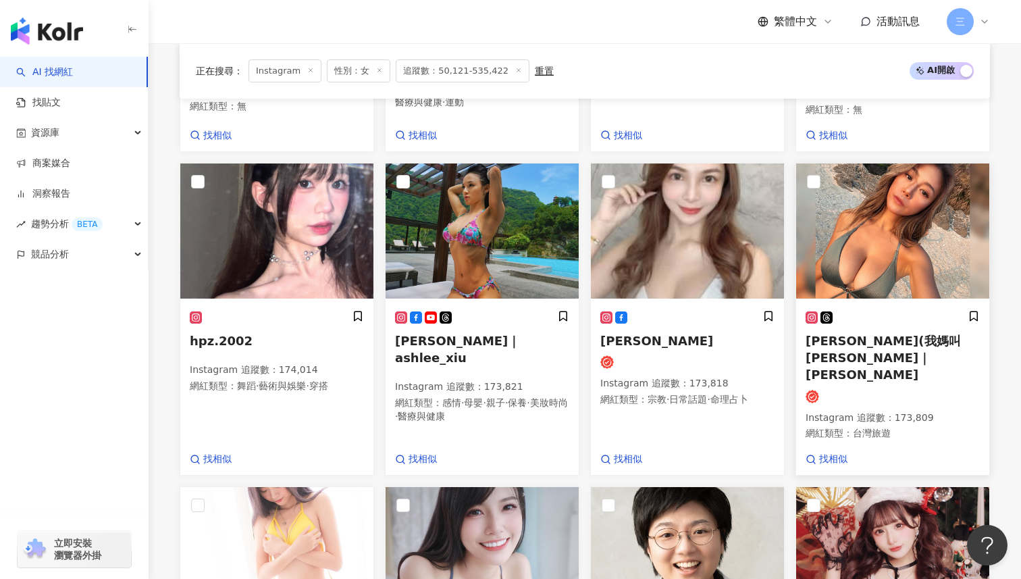
click at [878, 334] on span "[PERSON_NAME](我媽叫[PERSON_NAME]｜[PERSON_NAME]" at bounding box center [882, 358] width 155 height 48
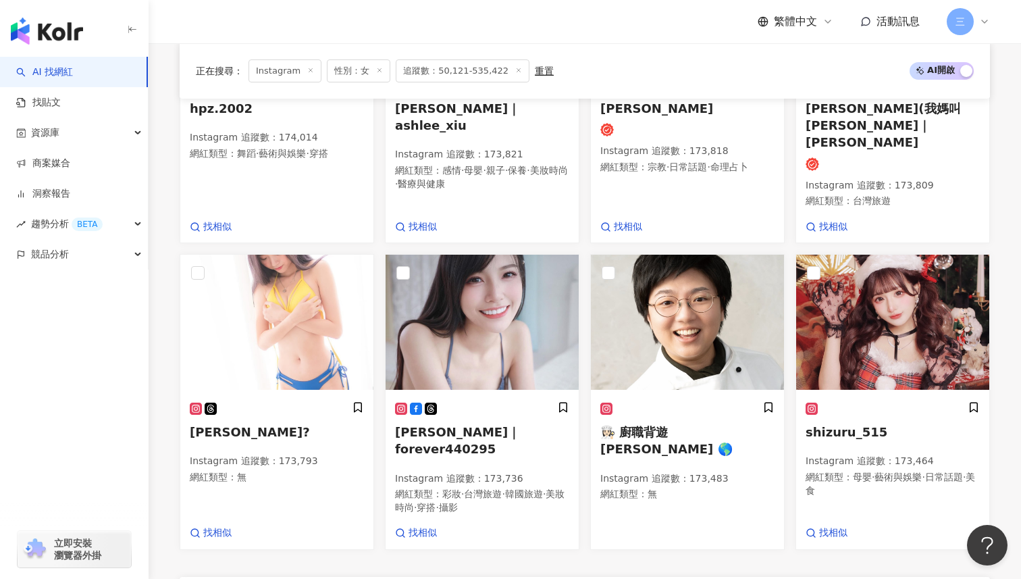
scroll to position [784, 0]
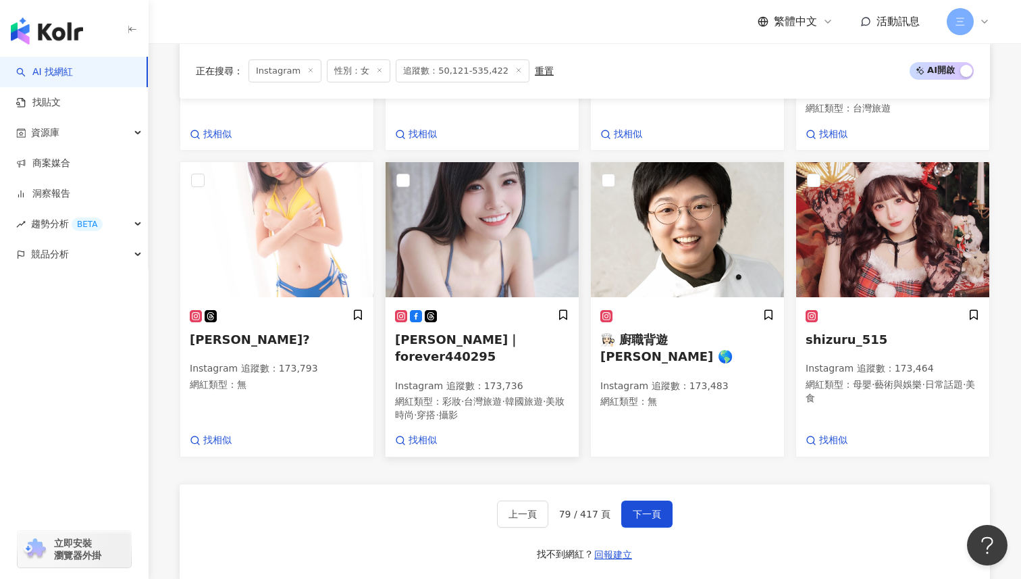
click at [482, 331] on h5 "[PERSON_NAME]｜forever440295" at bounding box center [482, 348] width 174 height 34
click at [658, 508] on span "下一頁" at bounding box center [647, 513] width 28 height 11
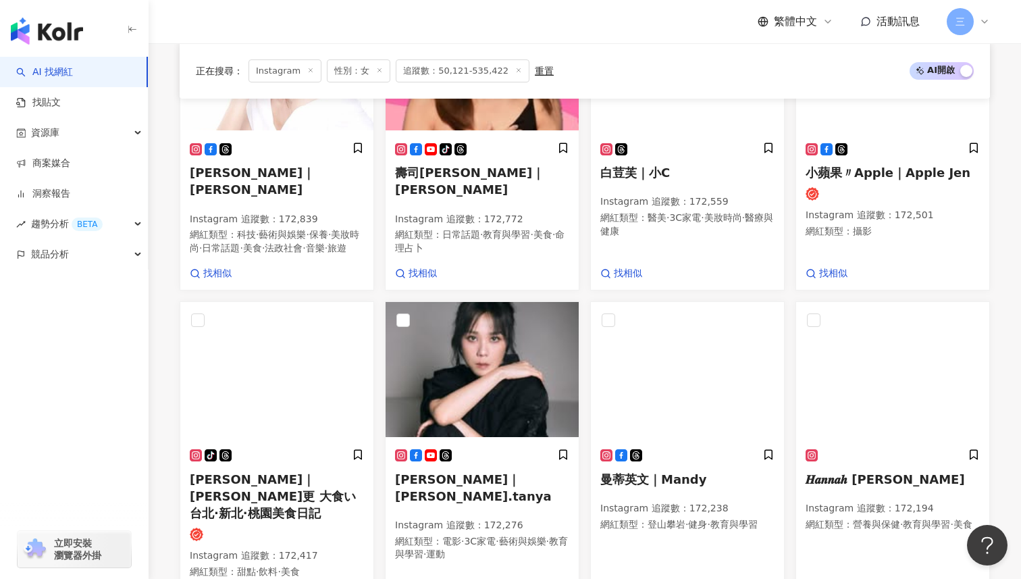
scroll to position [755, 0]
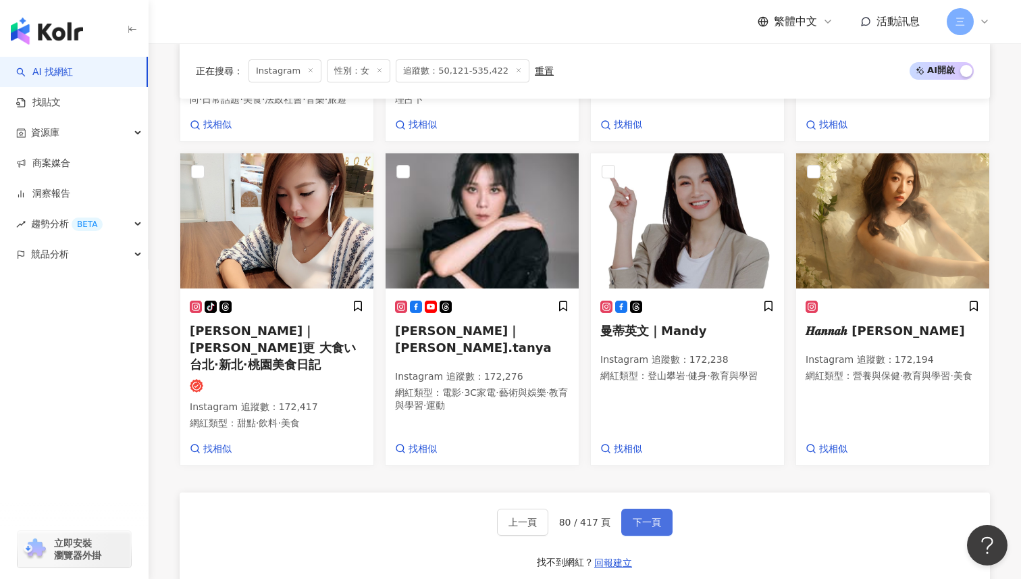
click at [634, 508] on button "下一頁" at bounding box center [646, 521] width 51 height 27
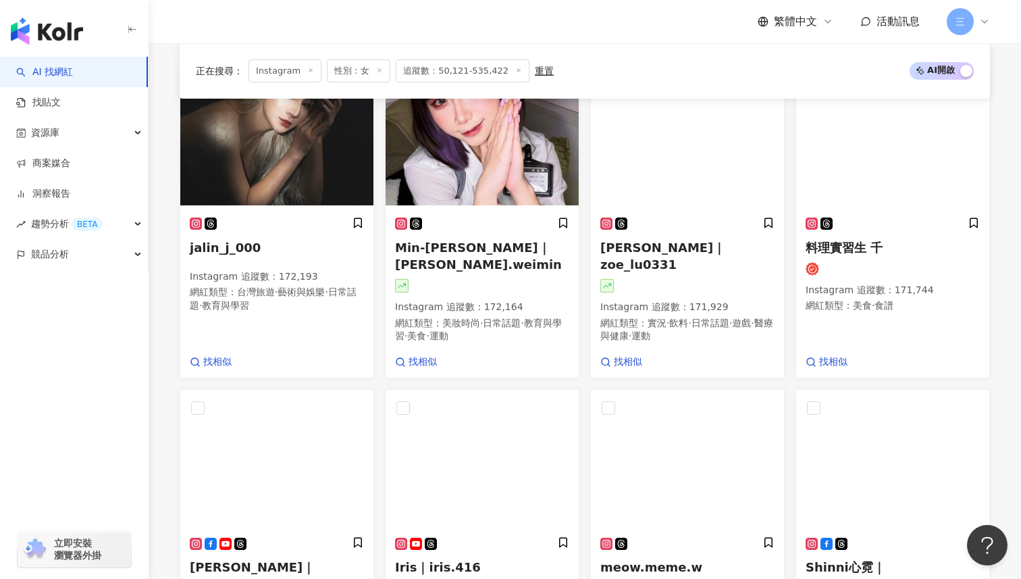
scroll to position [159, 0]
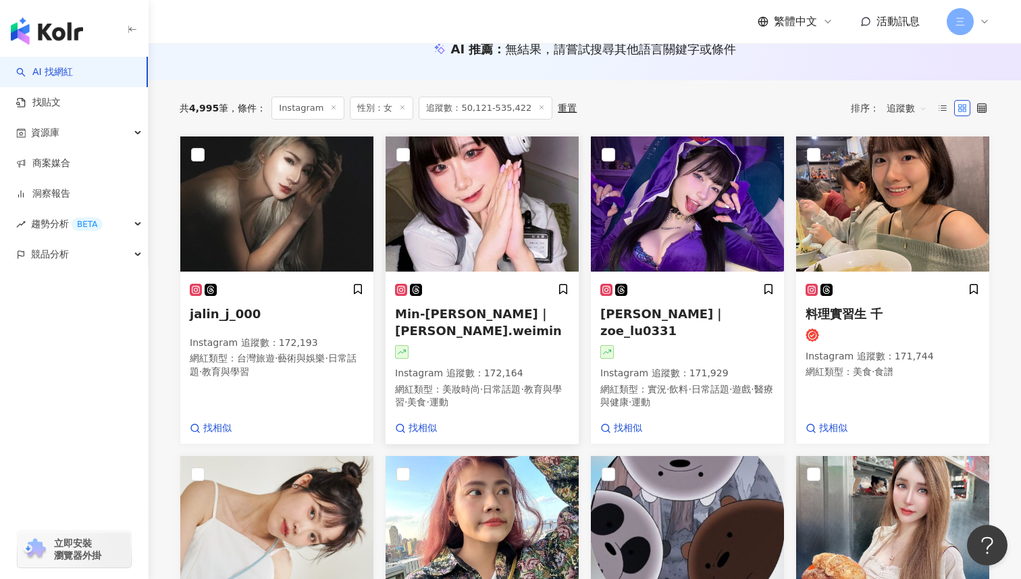
click at [497, 323] on div "Min-[PERSON_NAME]｜[PERSON_NAME].weimin Instagram 追蹤數 ： 172,164 網紅類型 ： 美妝時尚 · 日常…" at bounding box center [482, 352] width 174 height 138
click at [242, 309] on span "jalin_j_000" at bounding box center [225, 314] width 71 height 14
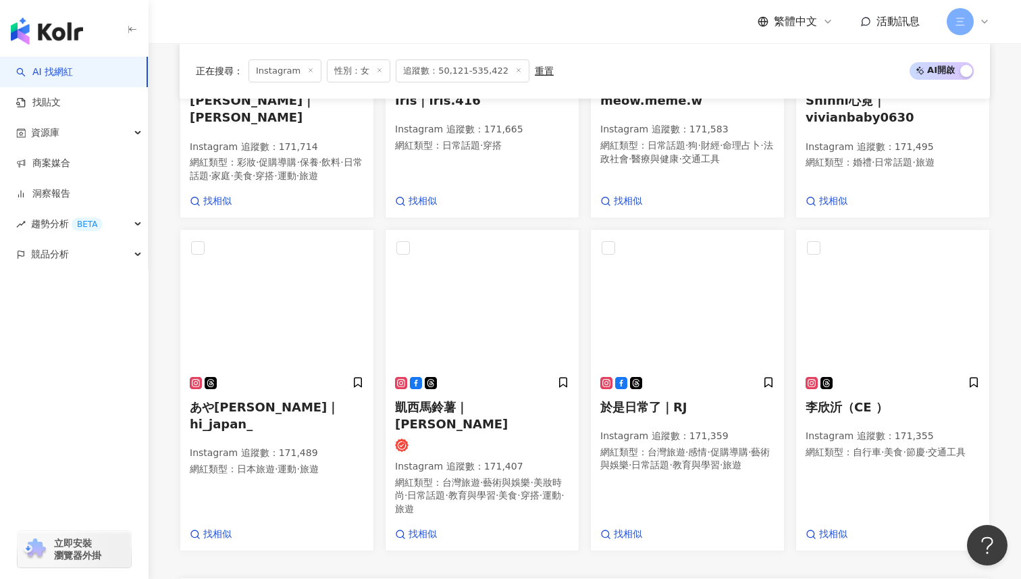
scroll to position [731, 0]
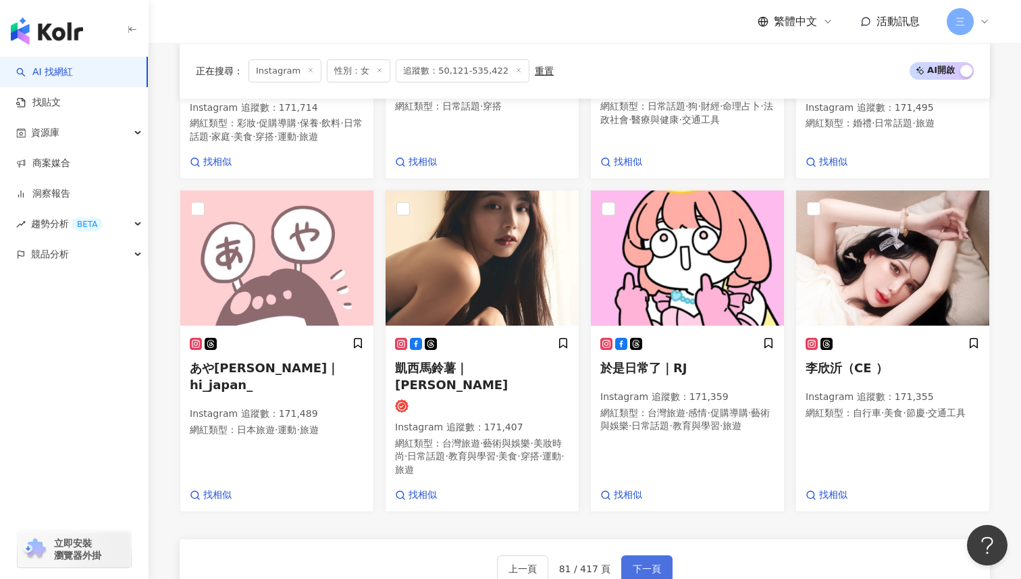
click at [652, 555] on button "下一頁" at bounding box center [646, 568] width 51 height 27
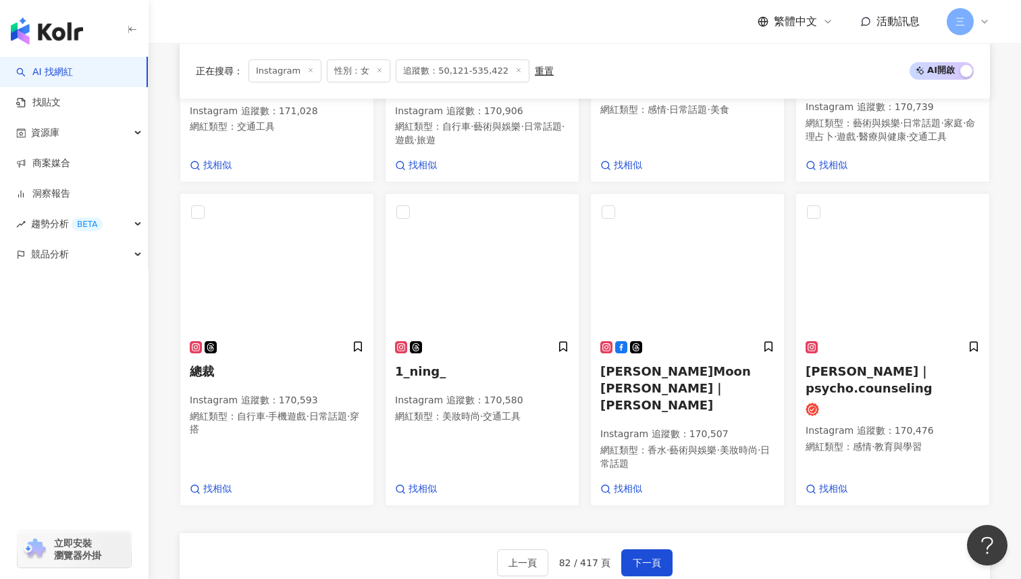
scroll to position [733, 0]
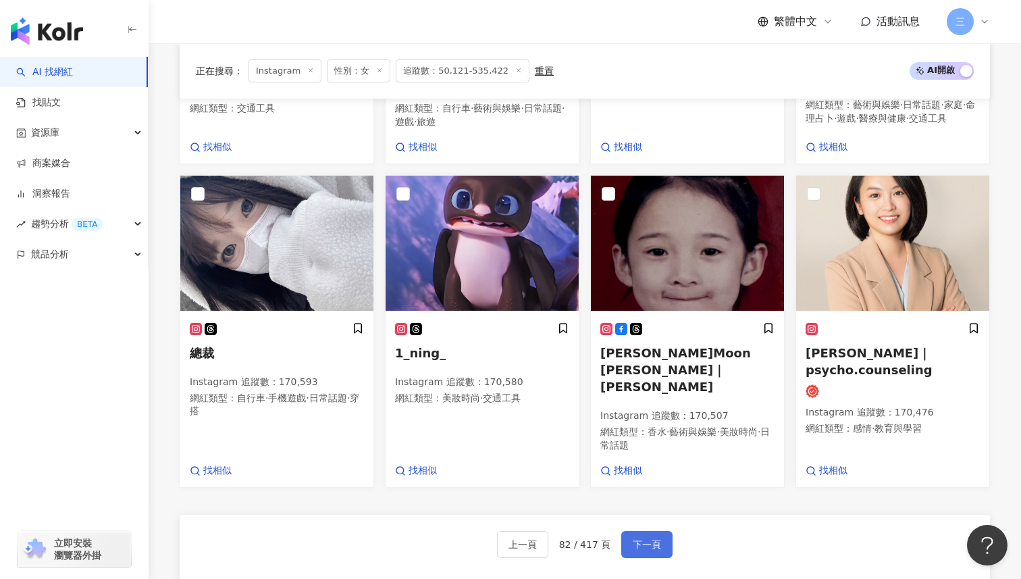
click at [640, 531] on button "下一頁" at bounding box center [646, 544] width 51 height 27
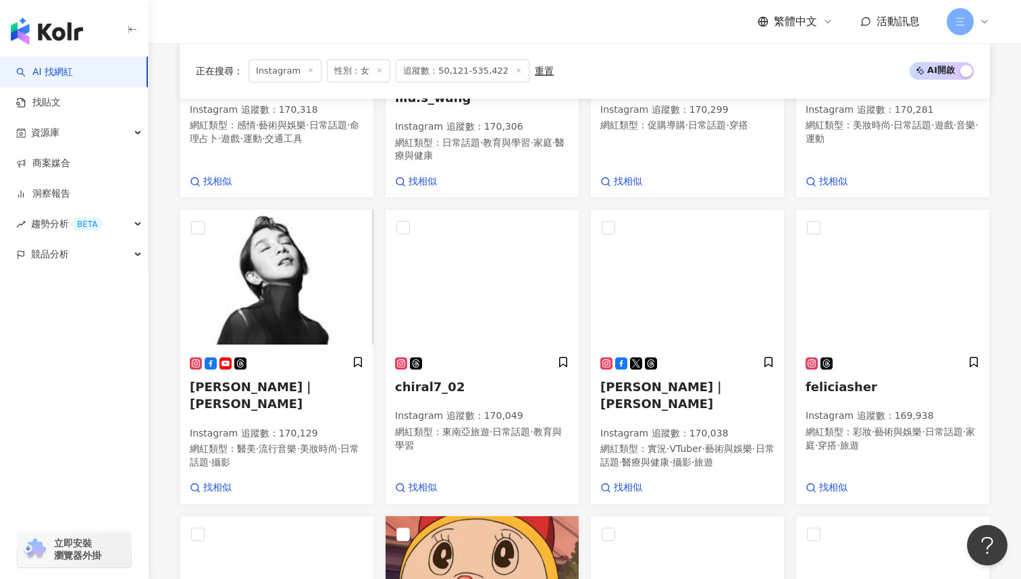
scroll to position [473, 0]
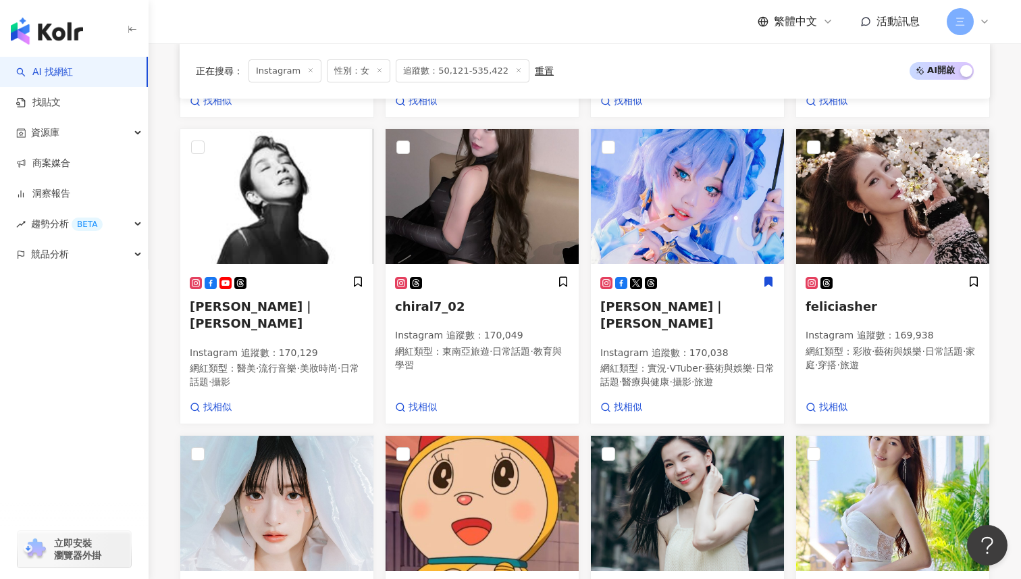
click at [855, 299] on span "feliciasher" at bounding box center [841, 306] width 72 height 14
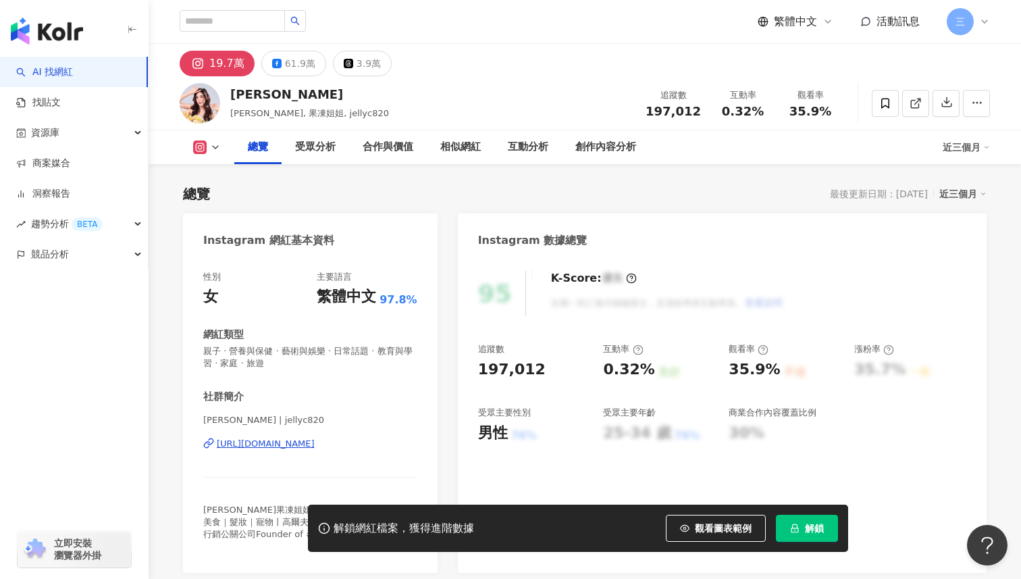
click at [307, 448] on div "https://www.instagram.com/jellyc820/" at bounding box center [266, 444] width 98 height 12
